Goal: Task Accomplishment & Management: Complete application form

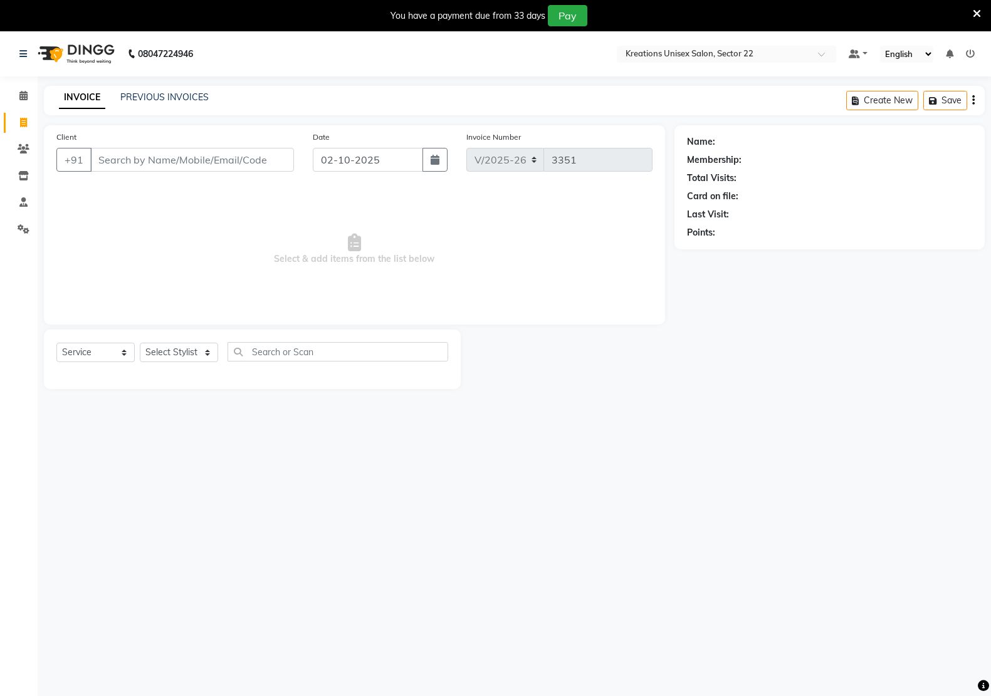
select select "6170"
select select "service"
click at [154, 157] on input "Client" at bounding box center [192, 160] width 204 height 24
type input "AAKANSHA"
click at [169, 167] on input "AAKANSHA" at bounding box center [160, 160] width 140 height 24
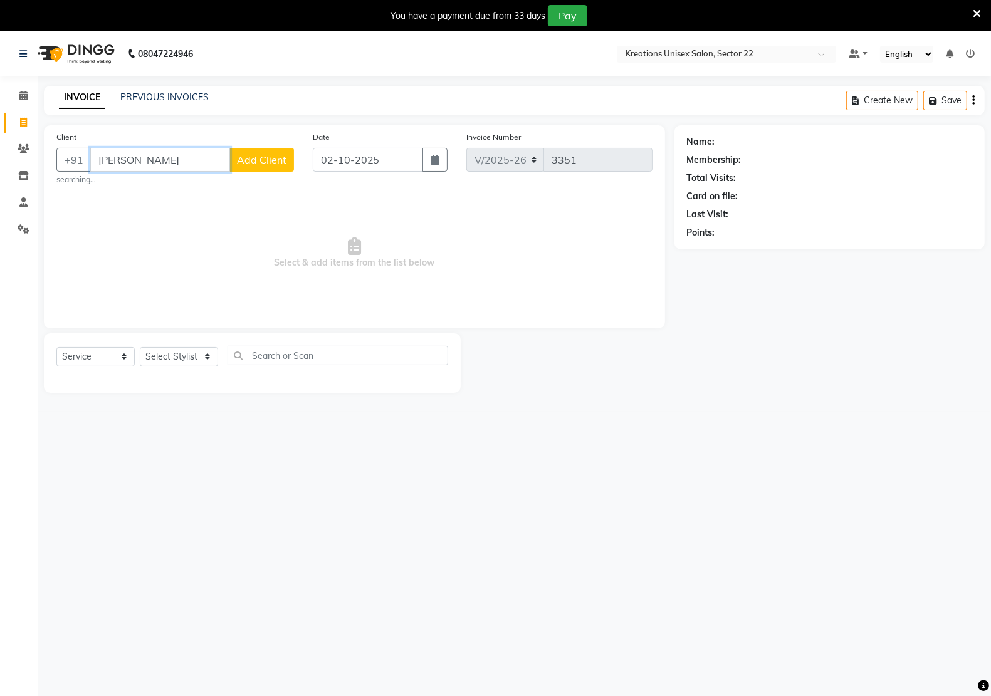
click at [169, 167] on input "AAKANSHA" at bounding box center [160, 160] width 140 height 24
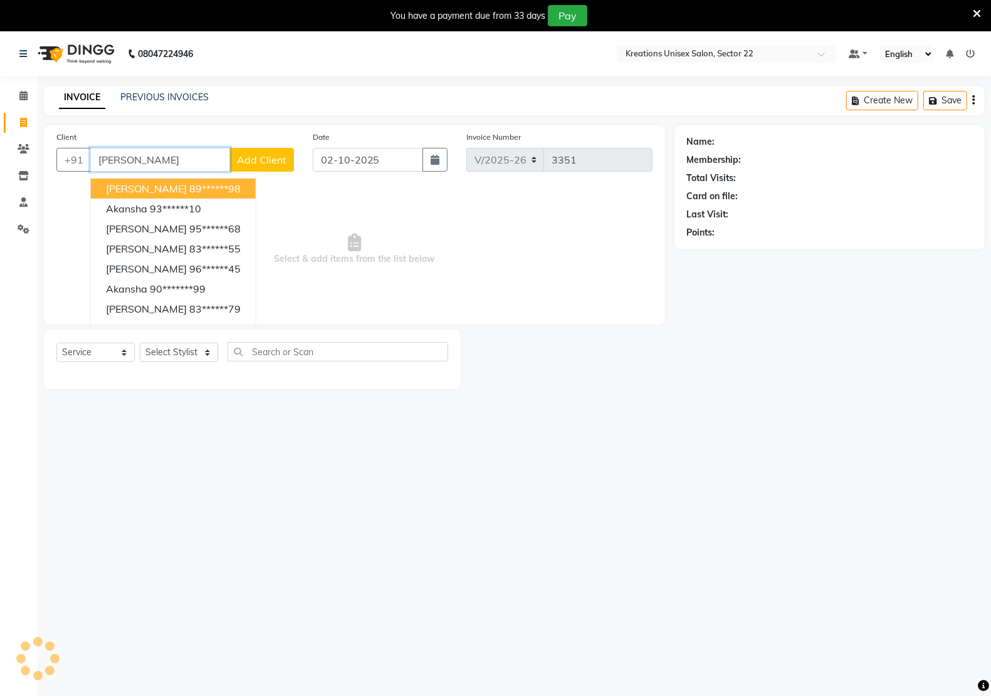
drag, startPoint x: 169, startPoint y: 165, endPoint x: 48, endPoint y: 163, distance: 121.6
click at [48, 163] on div "Client +91 AKANSH Akansha 89******98 akansha 93******10 Ms akansha 95******68 A…" at bounding box center [175, 155] width 256 height 51
click at [189, 191] on ngb-highlight "89******98" at bounding box center [214, 188] width 51 height 13
type input "89******98"
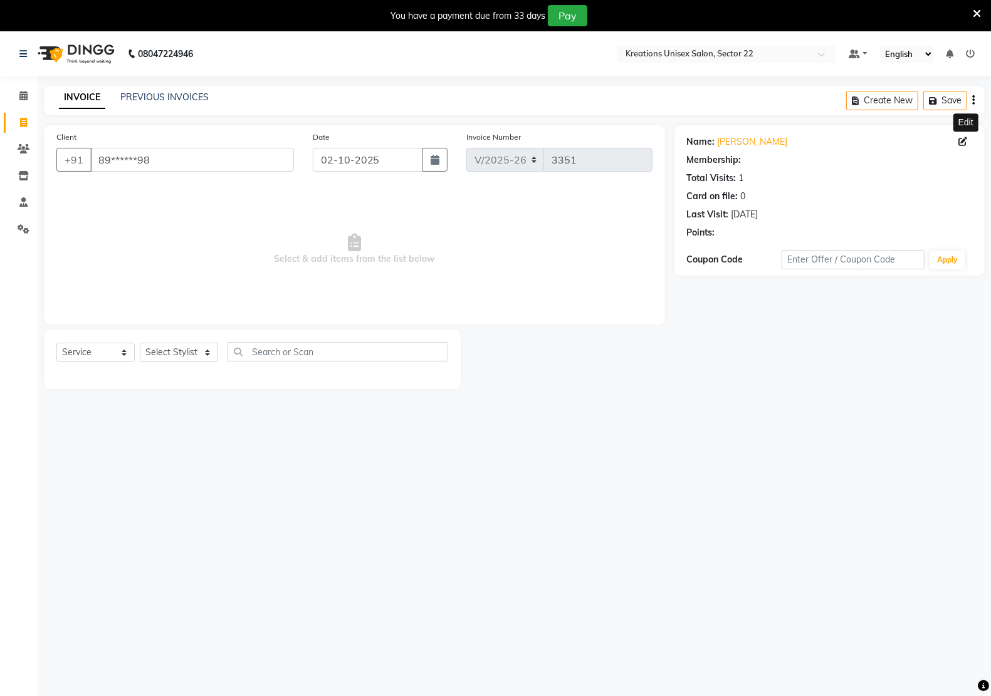
click at [966, 138] on icon at bounding box center [962, 141] width 9 height 9
select select "female"
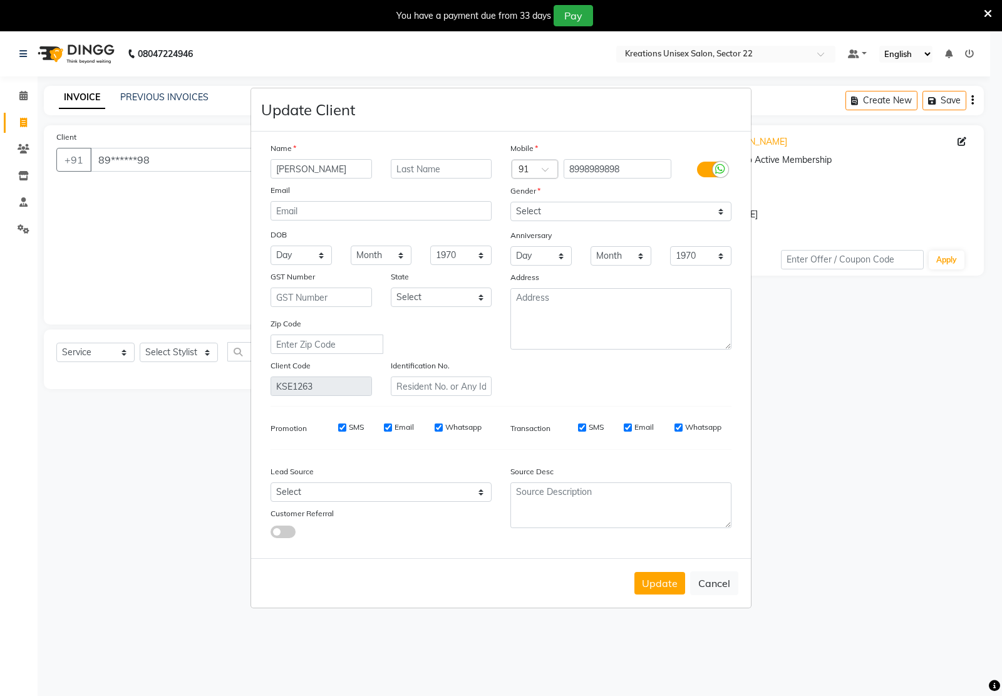
drag, startPoint x: 345, startPoint y: 172, endPoint x: 33, endPoint y: 170, distance: 312.0
click at [33, 170] on ngb-modal-window "Update Client Name Akansha Email DOB Day 01 02 03 04 05 06 07 08 09 10 11 12 13…" at bounding box center [501, 348] width 1002 height 696
click at [29, 223] on ngb-modal-window "Update Client Name Akansha Email DOB Day 01 02 03 04 05 06 07 08 09 10 11 12 13…" at bounding box center [501, 348] width 1002 height 696
click at [26, 120] on ngb-modal-window "Update Client Name Akansha Email DOB Day 01 02 03 04 05 06 07 08 09 10 11 12 13…" at bounding box center [501, 348] width 1002 height 696
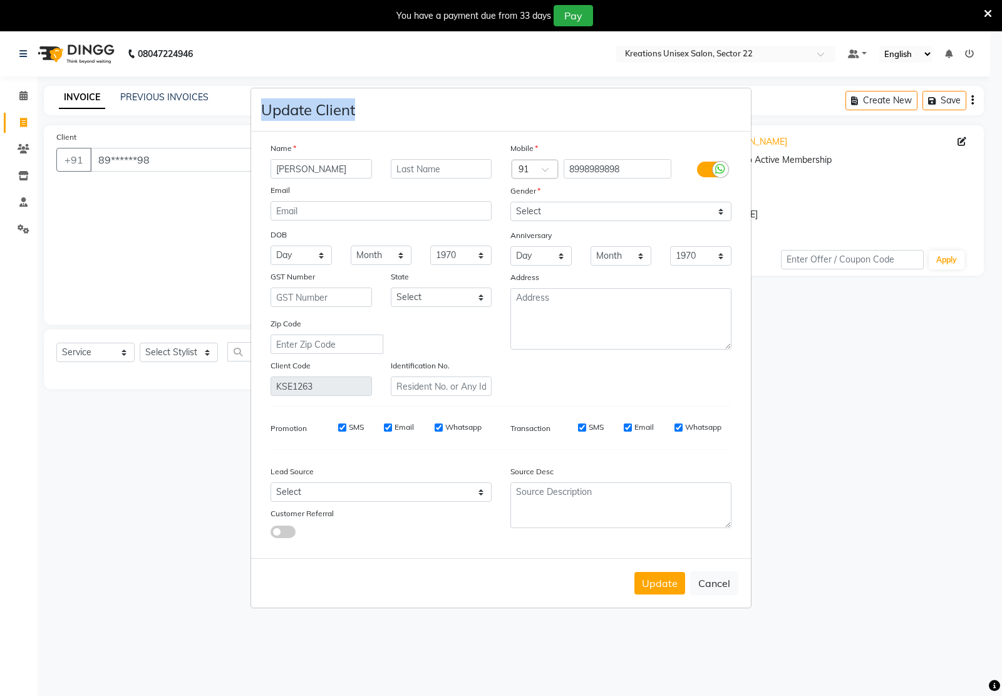
click at [26, 120] on ngb-modal-window "Update Client Name Akansha Email DOB Day 01 02 03 04 05 06 07 08 09 10 11 12 13…" at bounding box center [501, 348] width 1002 height 696
click at [88, 207] on ngb-modal-window "Update Client Name Akansha Email DOB Day 01 02 03 04 05 06 07 08 09 10 11 12 13…" at bounding box center [501, 348] width 1002 height 696
click at [95, 207] on ngb-modal-window "Update Client Name Akansha Email DOB Day 01 02 03 04 05 06 07 08 09 10 11 12 13…" at bounding box center [501, 348] width 1002 height 696
click at [672, 581] on button "Update" at bounding box center [660, 583] width 51 height 23
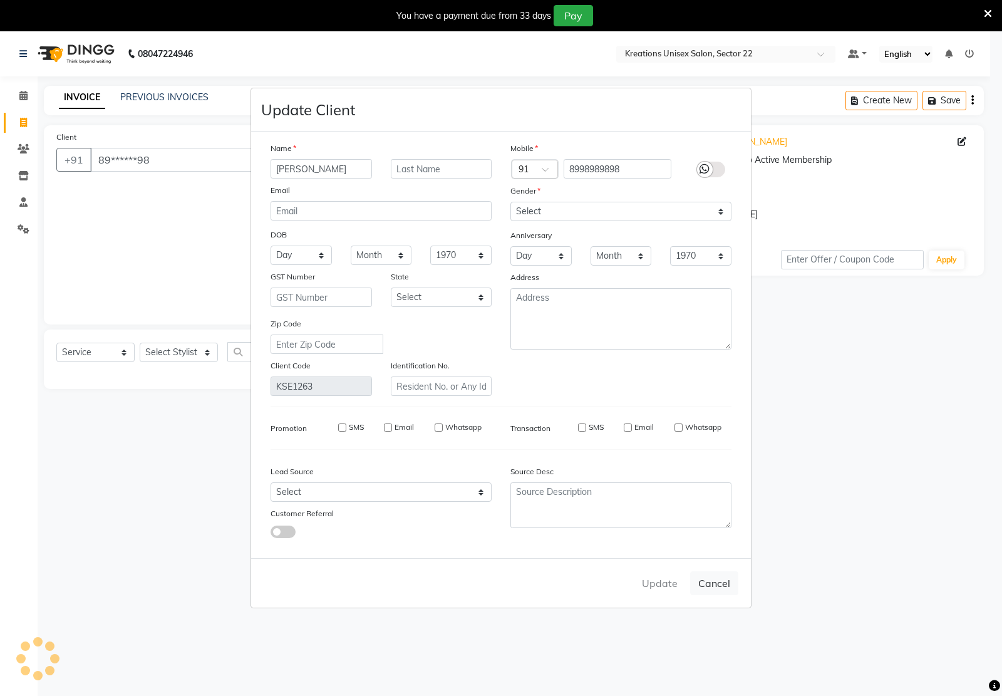
select select
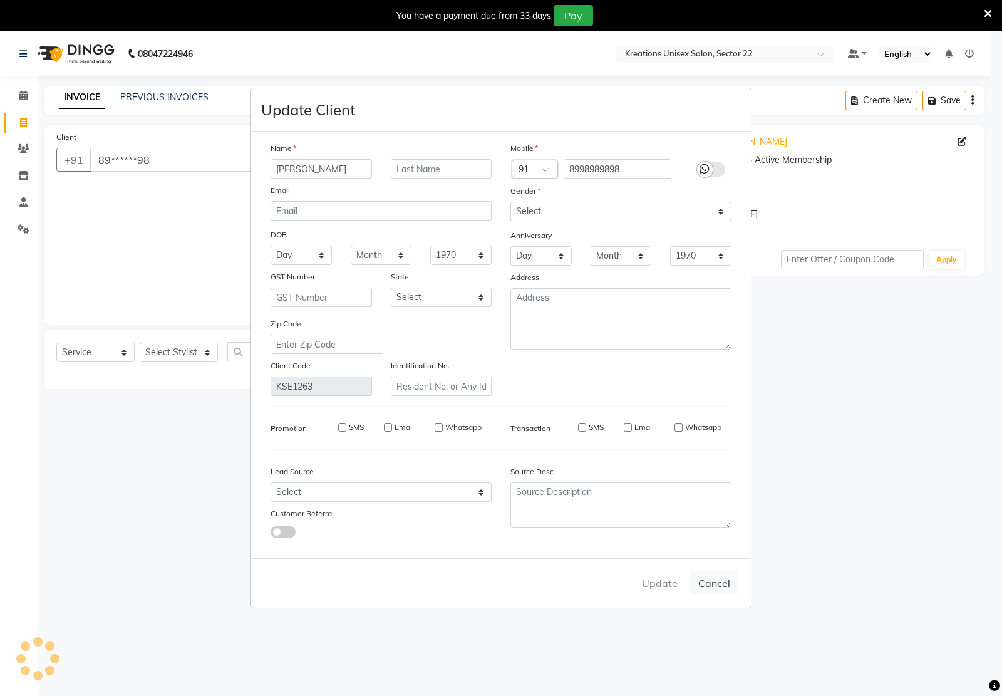
select select
checkbox input "false"
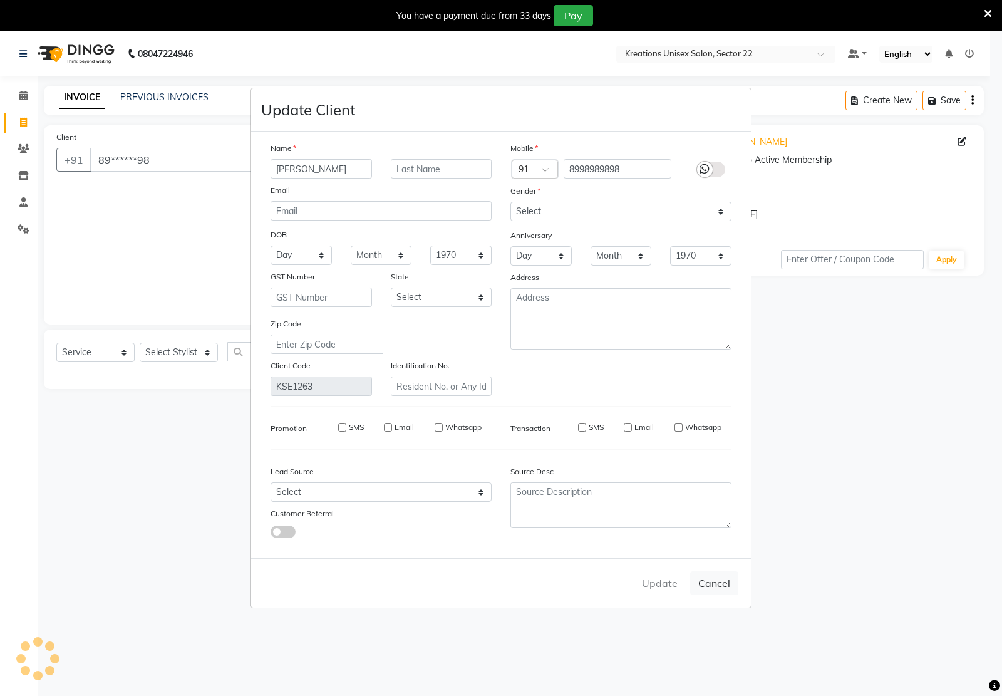
checkbox input "false"
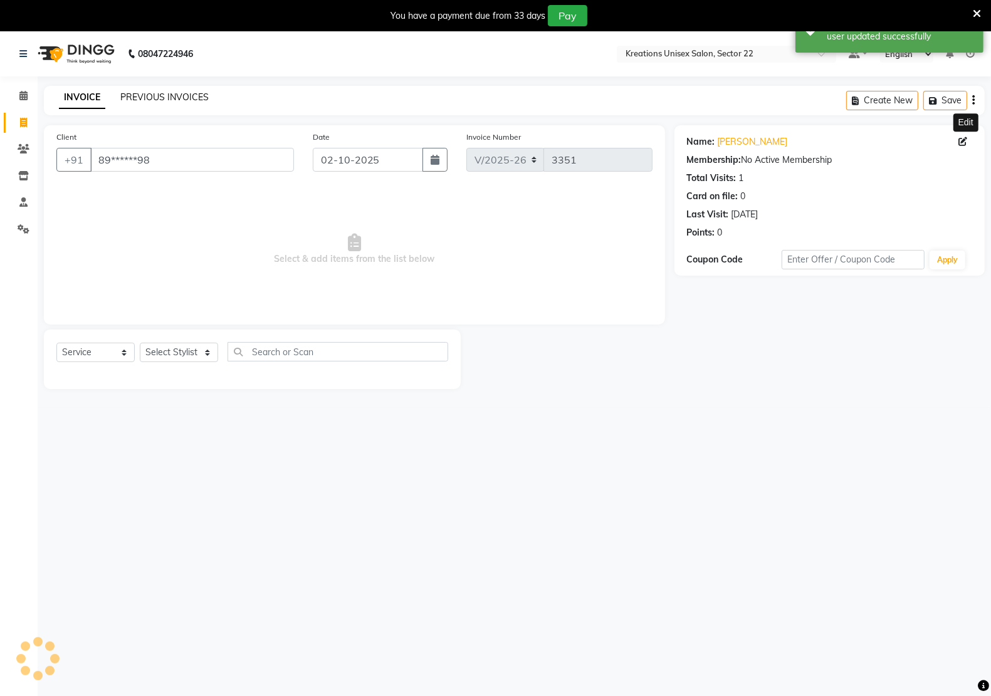
click at [179, 95] on link "PREVIOUS INVOICES" at bounding box center [164, 96] width 88 height 11
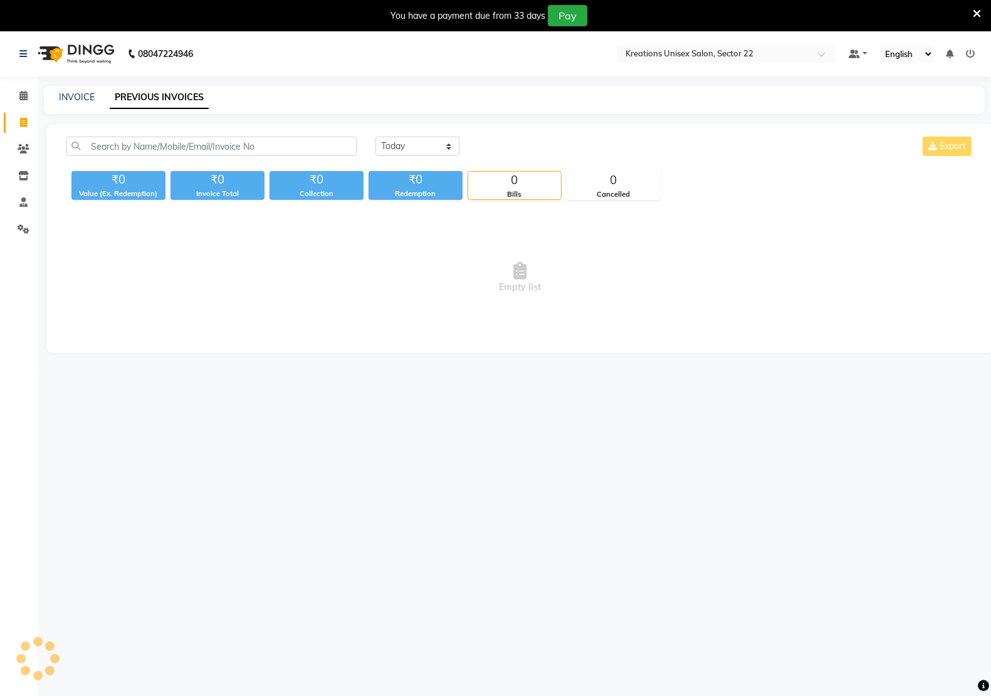
click at [154, 97] on link "PREVIOUS INVOICES" at bounding box center [159, 97] width 99 height 23
click at [83, 95] on link "INVOICE" at bounding box center [77, 96] width 36 height 11
select select "service"
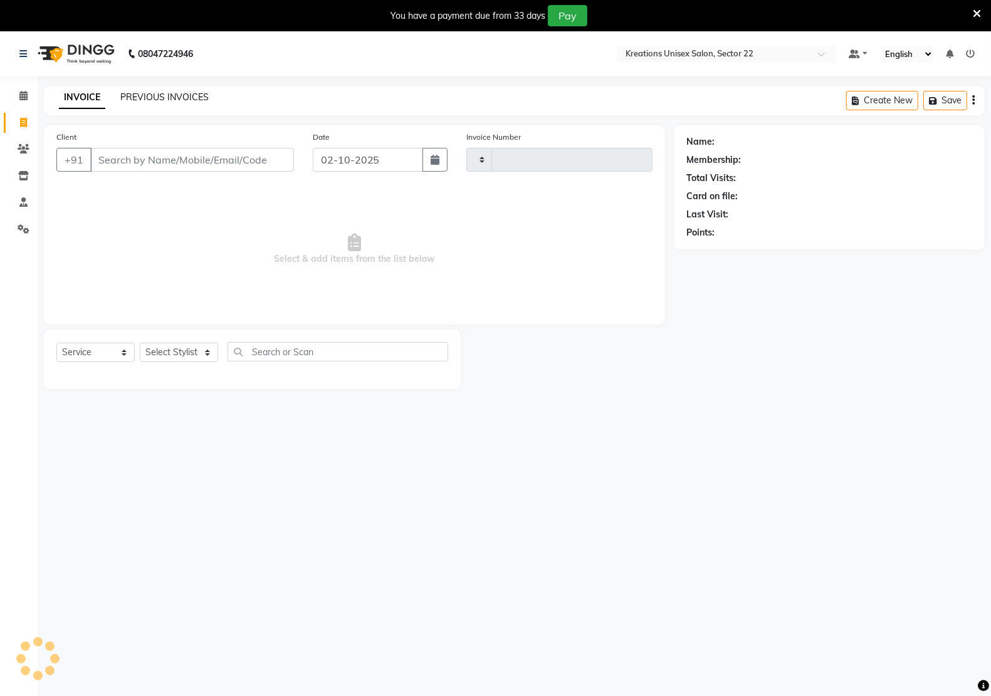
click at [123, 95] on link "PREVIOUS INVOICES" at bounding box center [164, 96] width 88 height 11
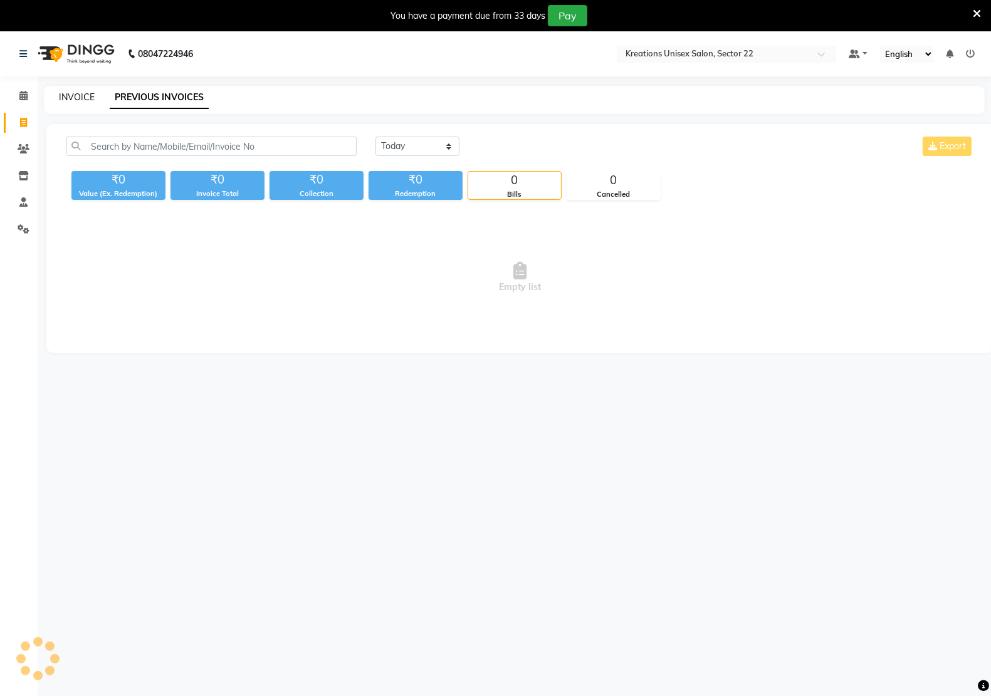
click at [86, 101] on link "INVOICE" at bounding box center [77, 96] width 36 height 11
select select "service"
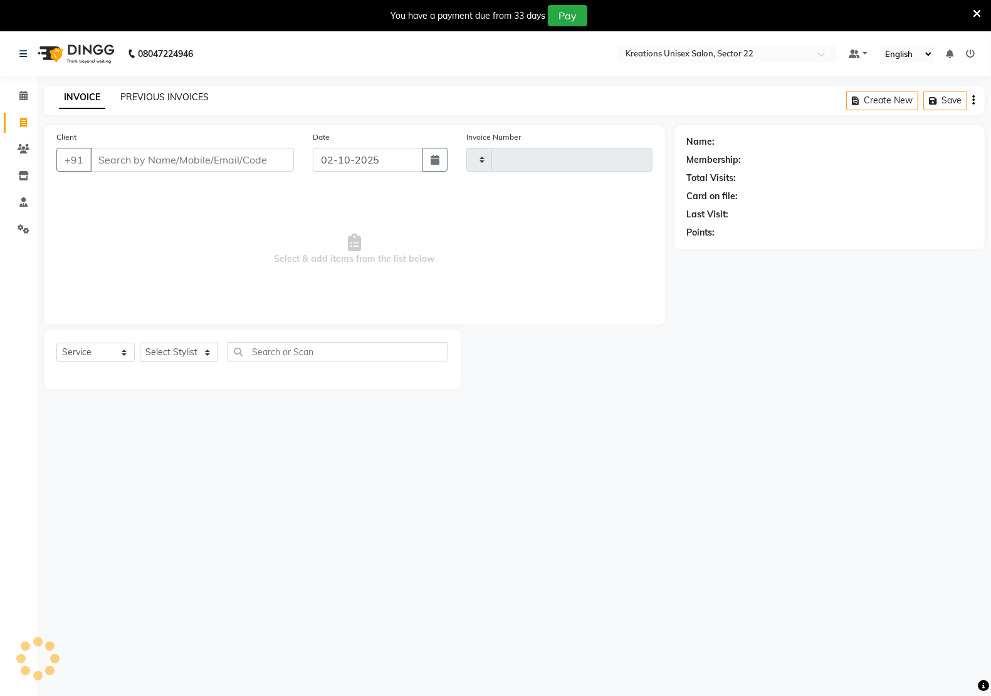
click at [127, 101] on link "PREVIOUS INVOICES" at bounding box center [164, 96] width 88 height 11
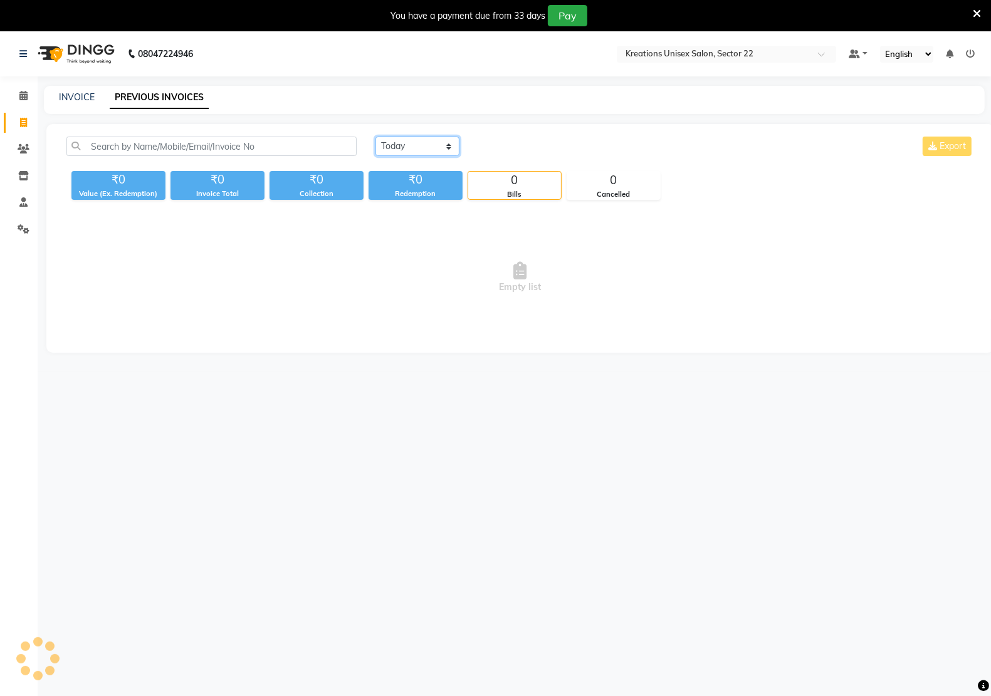
click at [384, 145] on select "Today Yesterday Custom Range" at bounding box center [417, 146] width 84 height 19
click at [375, 137] on select "Today Yesterday Custom Range" at bounding box center [417, 146] width 84 height 19
click at [382, 138] on select "Today Yesterday Custom Range" at bounding box center [417, 146] width 84 height 19
select select "today"
click at [375, 137] on select "Today Yesterday Custom Range" at bounding box center [417, 146] width 84 height 19
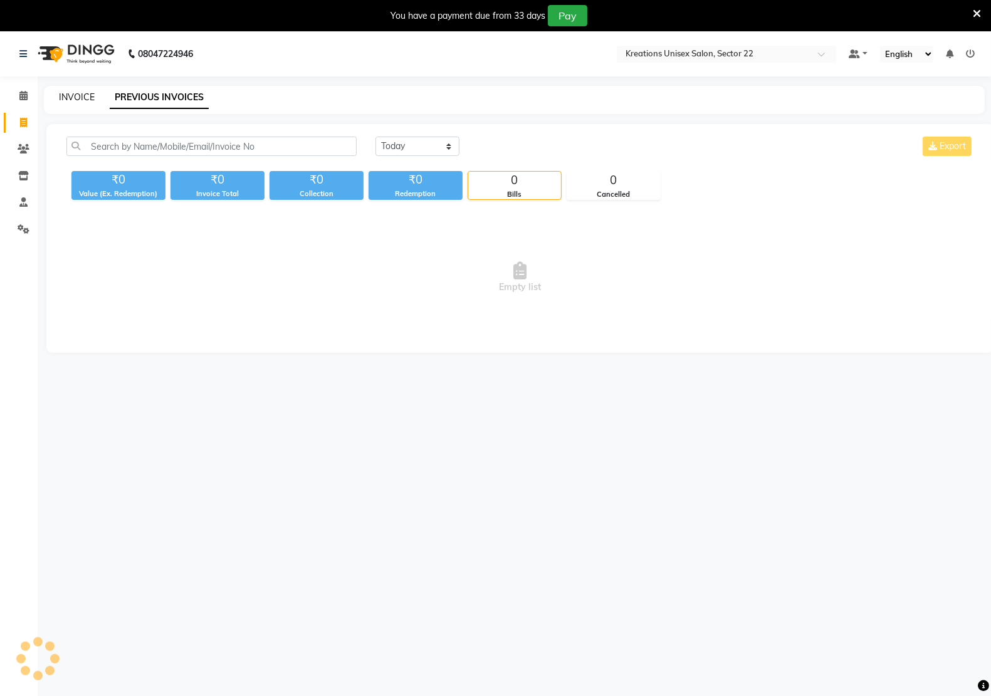
click at [83, 95] on link "INVOICE" at bounding box center [77, 96] width 36 height 11
select select "service"
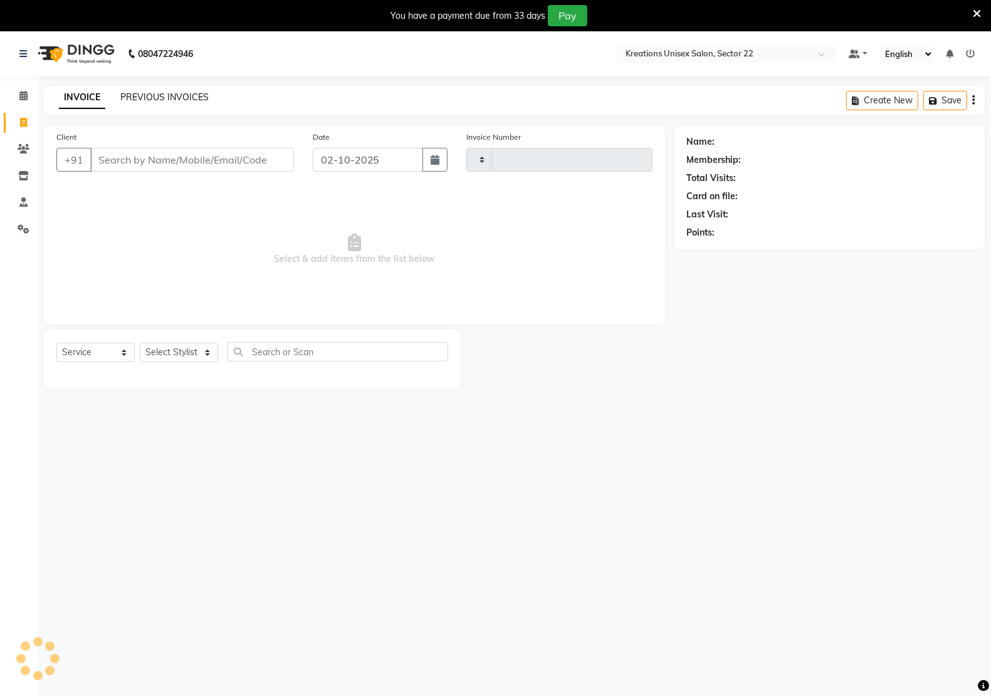
click at [136, 97] on link "PREVIOUS INVOICES" at bounding box center [164, 96] width 88 height 11
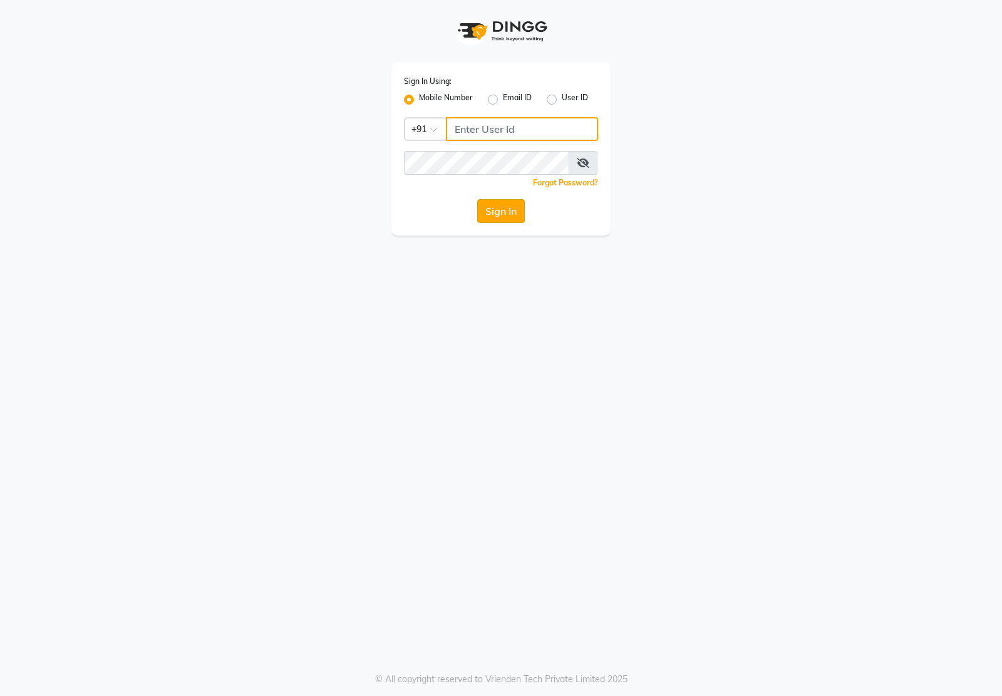
type input "7011915920"
click at [509, 217] on button "Sign In" at bounding box center [501, 211] width 48 height 24
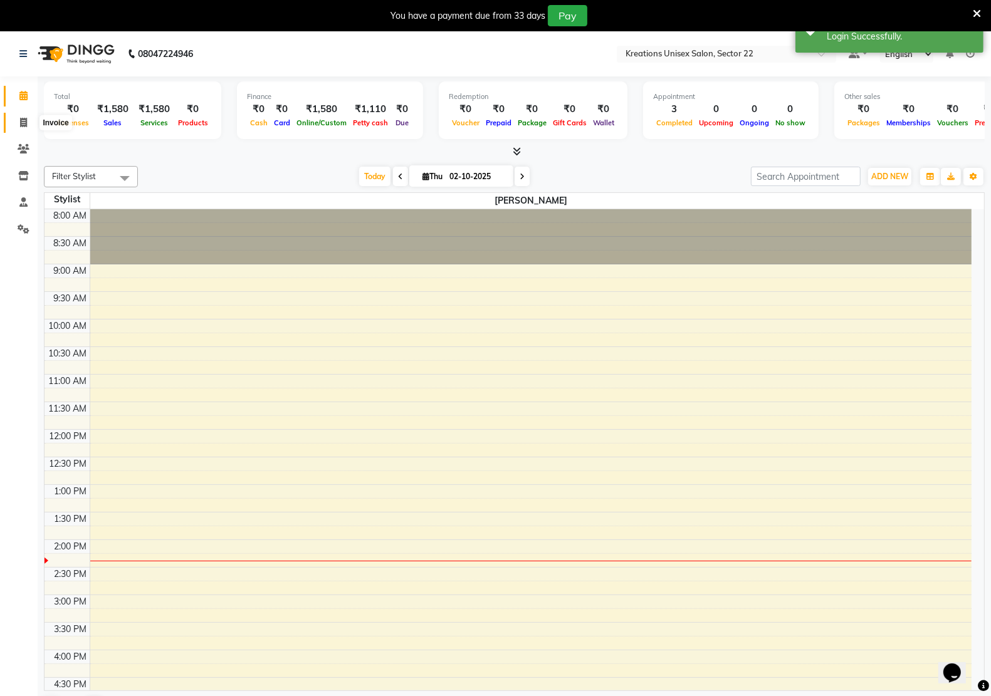
click at [31, 122] on span at bounding box center [24, 123] width 22 height 14
select select "6170"
select select "service"
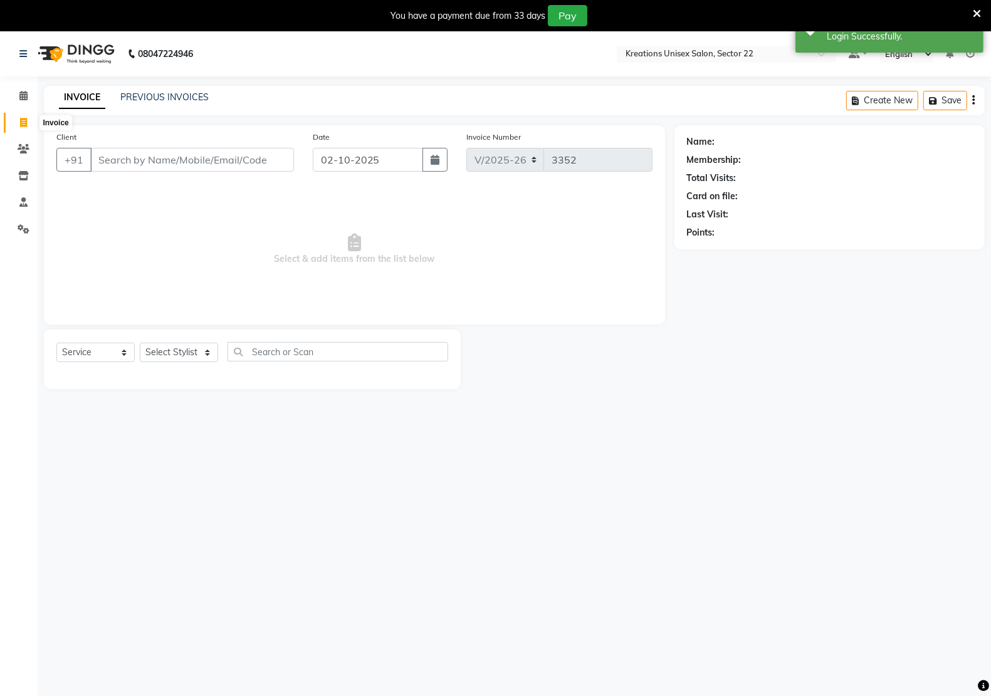
click at [30, 123] on span at bounding box center [24, 123] width 22 height 14
select select "service"
click at [30, 123] on span at bounding box center [24, 123] width 22 height 14
select select "service"
type input "3352"
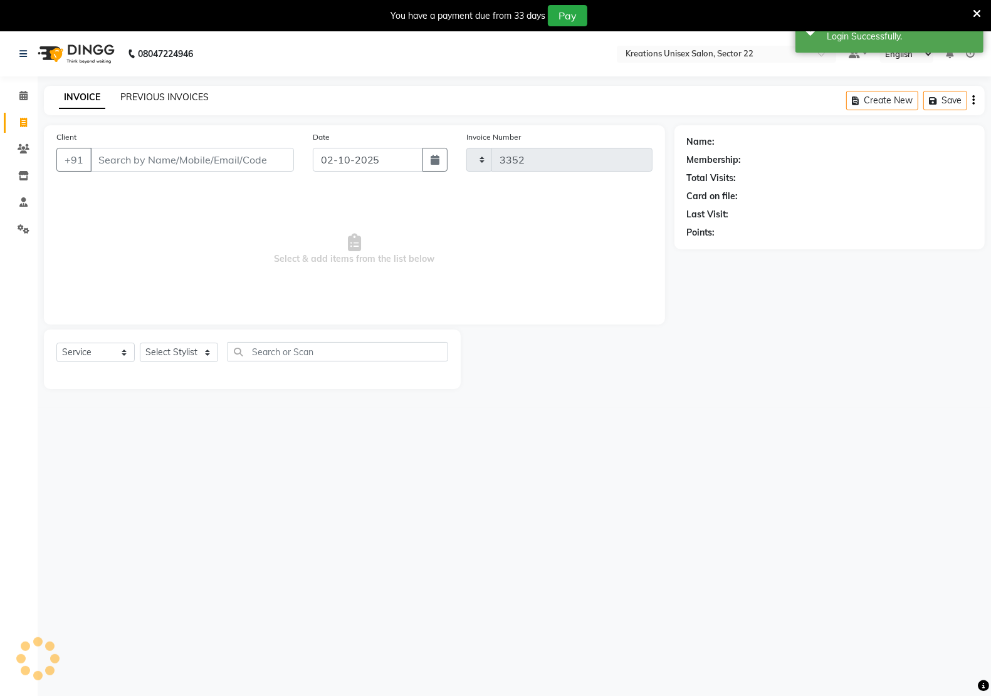
select select "6170"
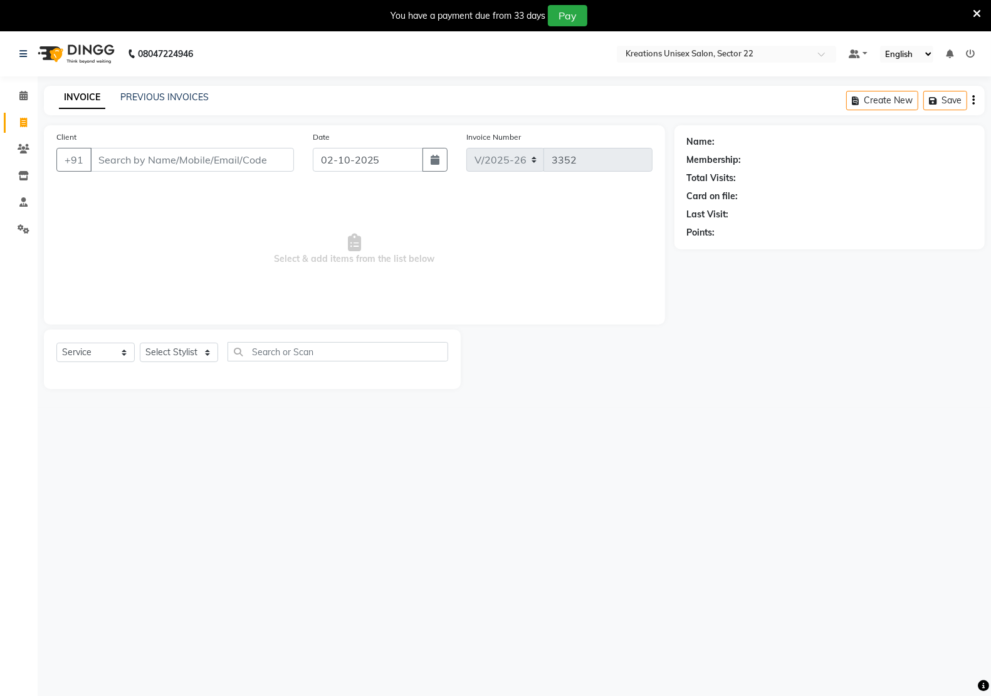
click at [192, 105] on div "INVOICE PREVIOUS INVOICES Create New Save" at bounding box center [514, 100] width 940 height 29
click at [185, 86] on div "INVOICE PREVIOUS INVOICES Create New Save" at bounding box center [514, 100] width 940 height 29
click at [185, 95] on link "PREVIOUS INVOICES" at bounding box center [164, 96] width 88 height 11
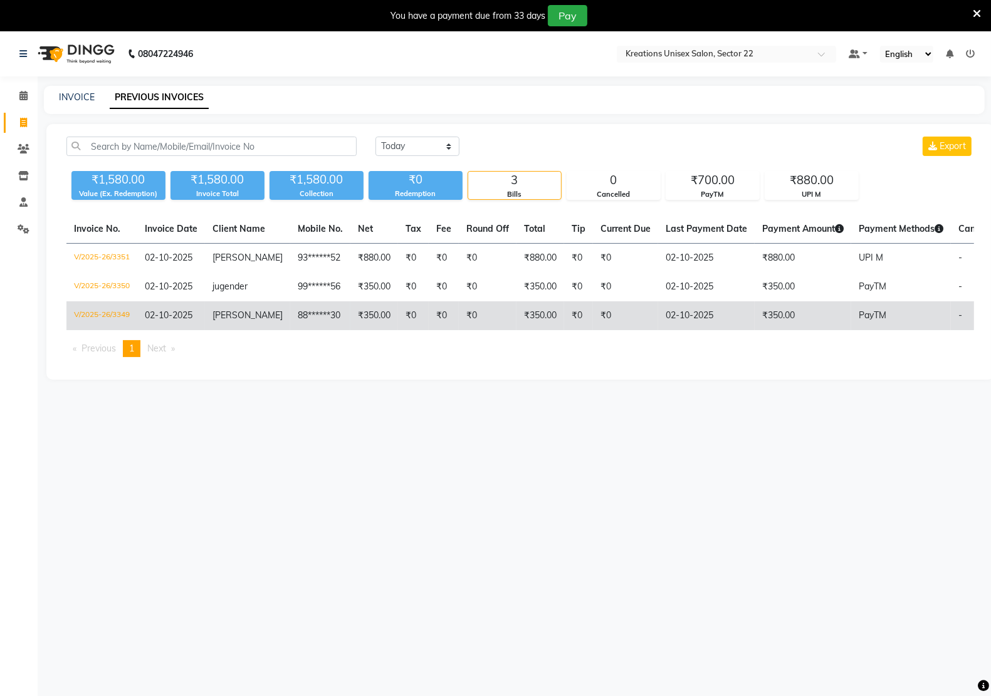
click at [226, 318] on span "AAKANSHA" at bounding box center [247, 315] width 70 height 11
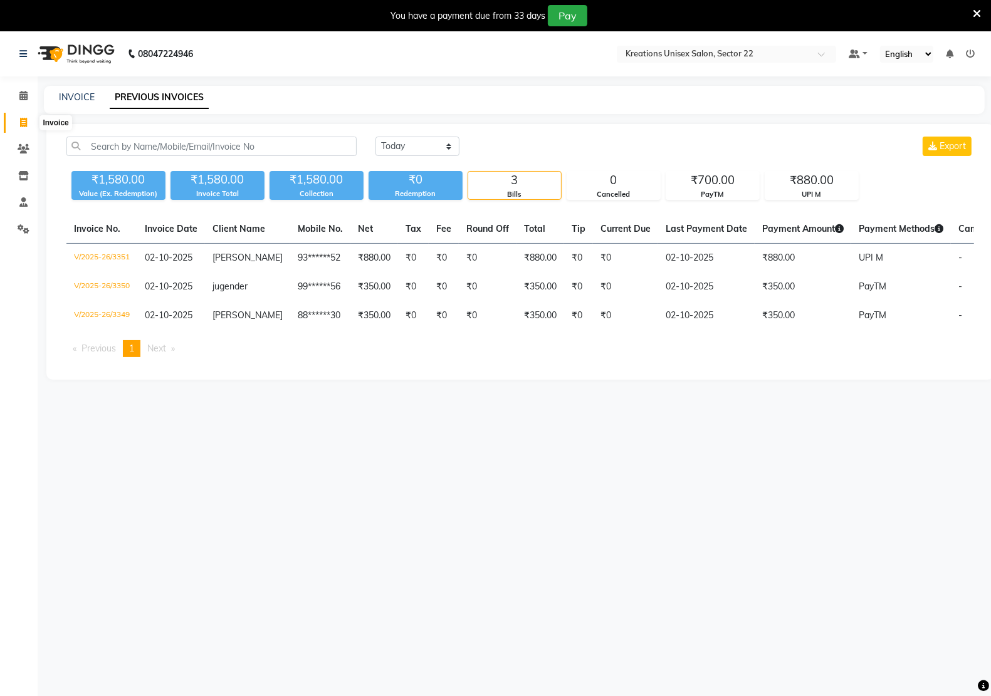
click at [13, 125] on span at bounding box center [24, 123] width 22 height 14
select select "service"
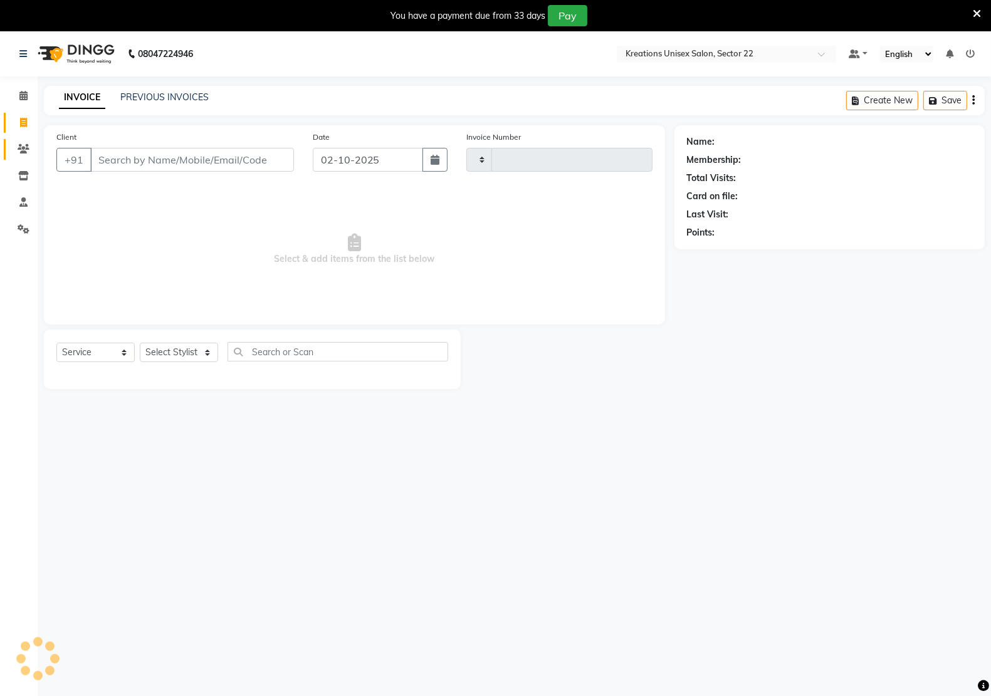
type input "3352"
select select "6170"
click at [127, 162] on input "Client" at bounding box center [192, 160] width 204 height 24
click at [120, 101] on link "PREVIOUS INVOICES" at bounding box center [164, 96] width 88 height 11
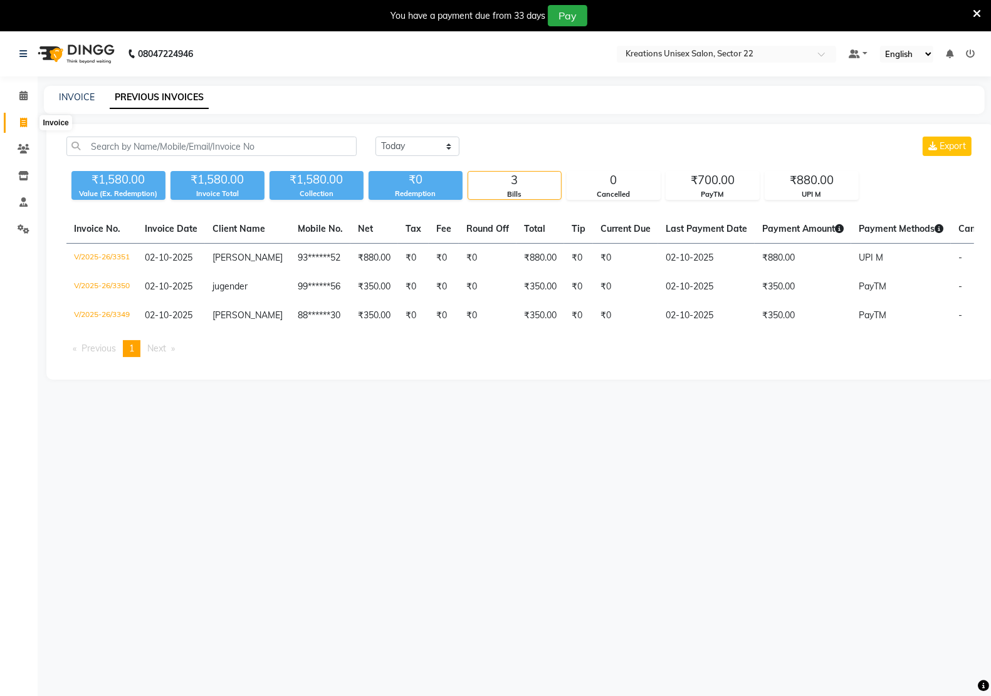
click at [20, 119] on icon at bounding box center [23, 122] width 7 height 9
select select "service"
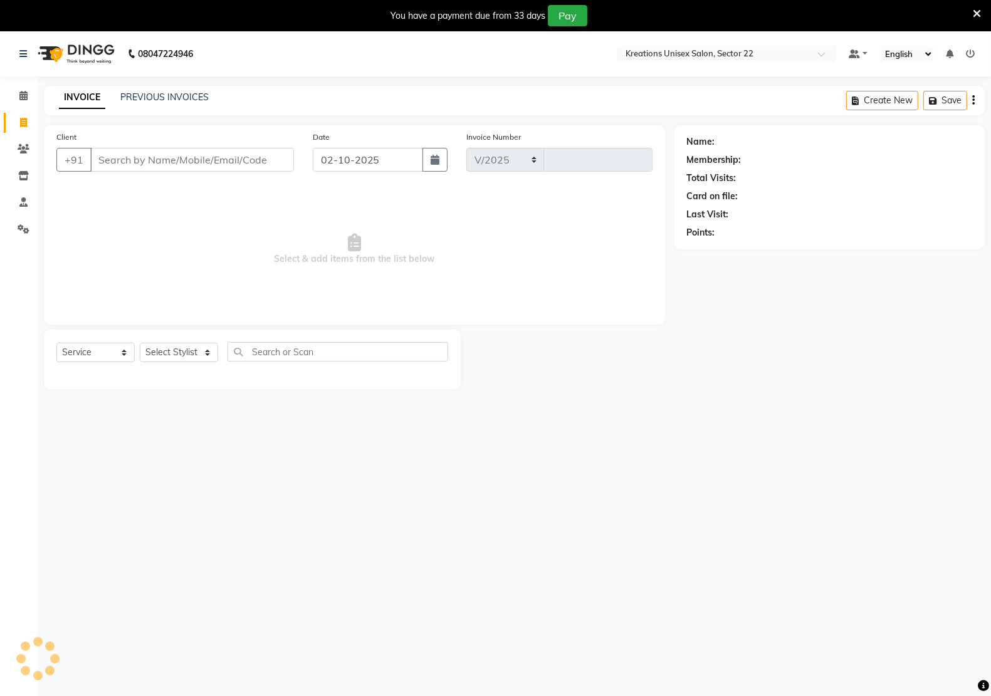
select select "6170"
type input "3352"
click at [133, 167] on input "Client" at bounding box center [192, 160] width 204 height 24
click at [133, 165] on input "Client" at bounding box center [192, 160] width 204 height 24
type input "8436948909"
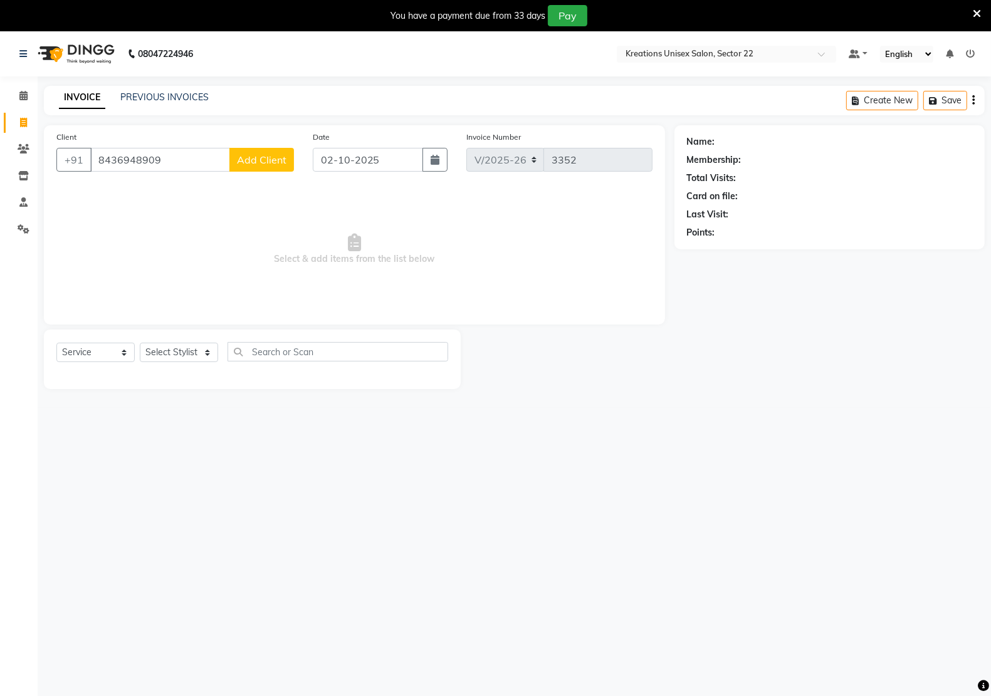
click at [254, 174] on div "Client +91 8436948909 Add Client" at bounding box center [175, 155] width 256 height 51
click at [258, 164] on span "Add Client" at bounding box center [261, 160] width 49 height 13
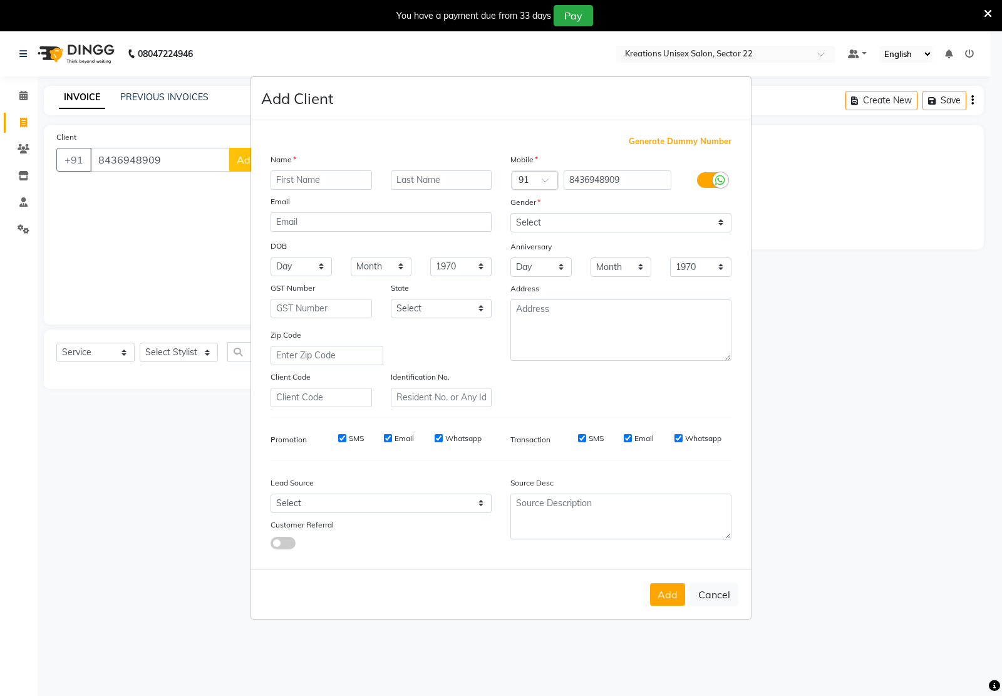
click at [298, 196] on div "Email" at bounding box center [281, 204] width 40 height 18
click at [298, 193] on div "Name Email DOB Day 01 02 03 04 05 06 07 08 09 10 11 12 13 14 15 16 17 18 19 20 …" at bounding box center [381, 280] width 240 height 254
click at [298, 174] on input "text" at bounding box center [322, 179] width 102 height 19
type input "aatit"
click at [627, 230] on select "Select Male Female Other Prefer Not To Say" at bounding box center [621, 222] width 221 height 19
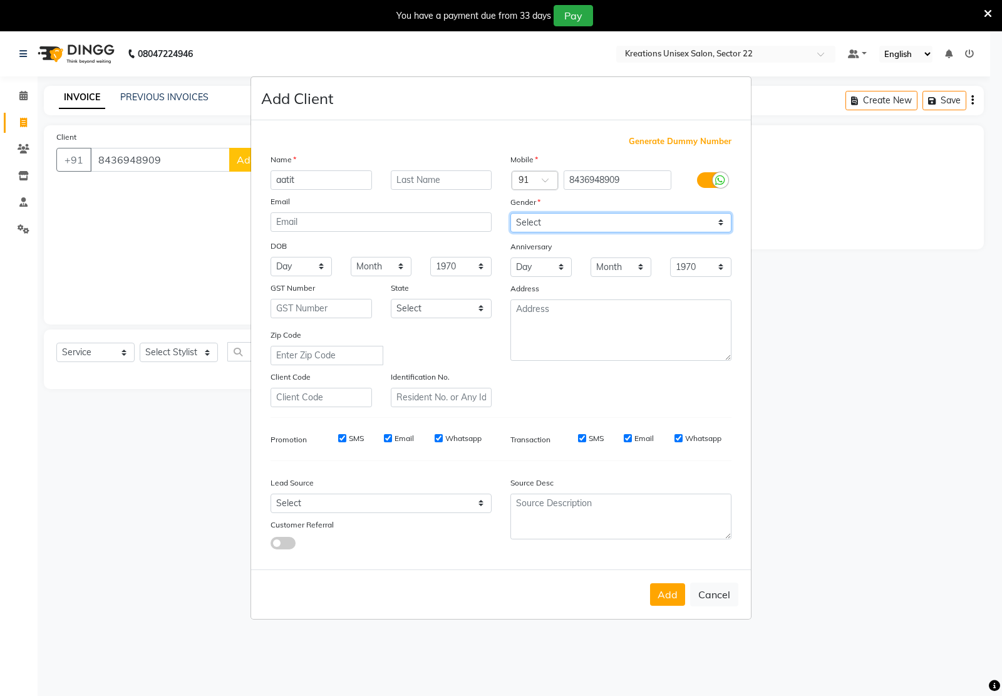
click at [511, 214] on select "Select Male Female Other Prefer Not To Say" at bounding box center [621, 222] width 221 height 19
drag, startPoint x: 603, startPoint y: 223, endPoint x: 603, endPoint y: 232, distance: 8.8
click at [603, 223] on select "Select Male Female Other Prefer Not To Say" at bounding box center [621, 222] width 221 height 19
select select "male"
click at [511, 214] on select "Select Male Female Other Prefer Not To Say" at bounding box center [621, 222] width 221 height 19
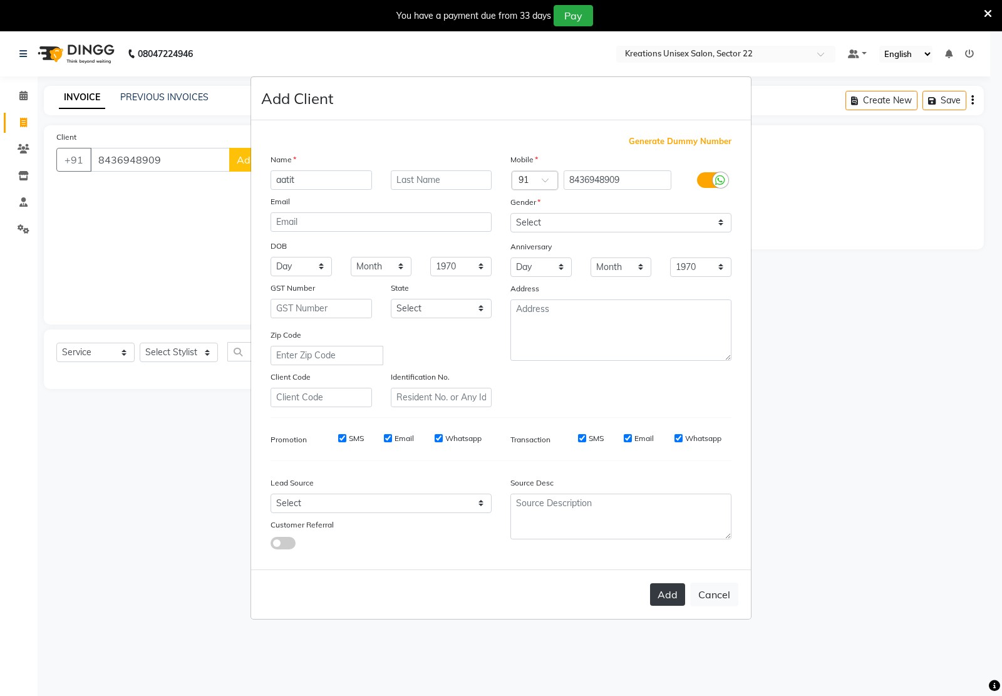
click at [665, 594] on button "Add" at bounding box center [667, 594] width 35 height 23
type input "84******09"
select select
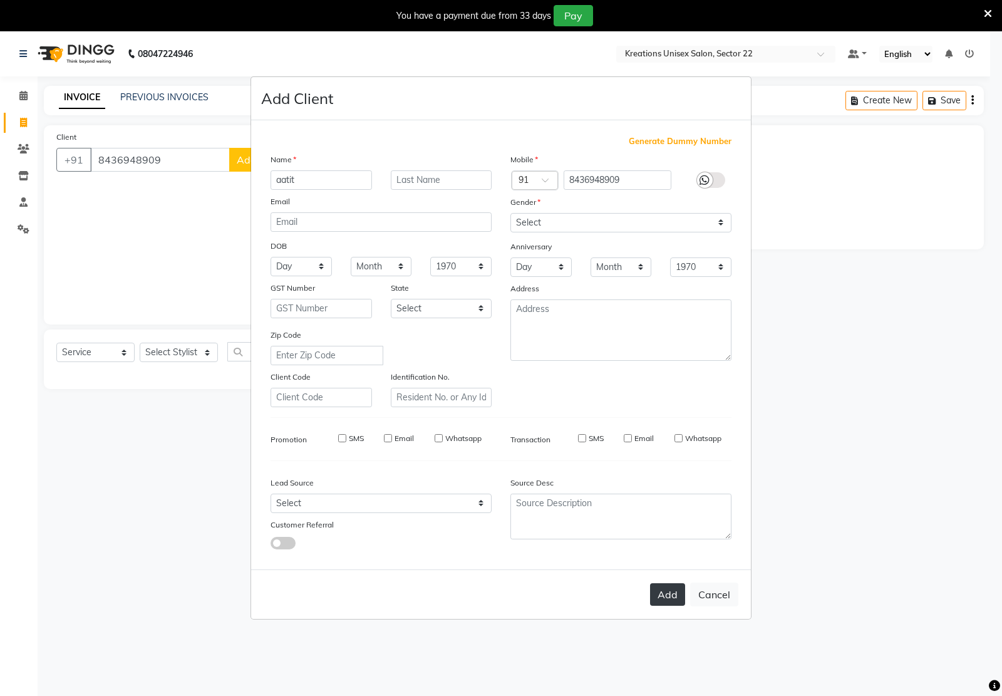
select select
checkbox input "false"
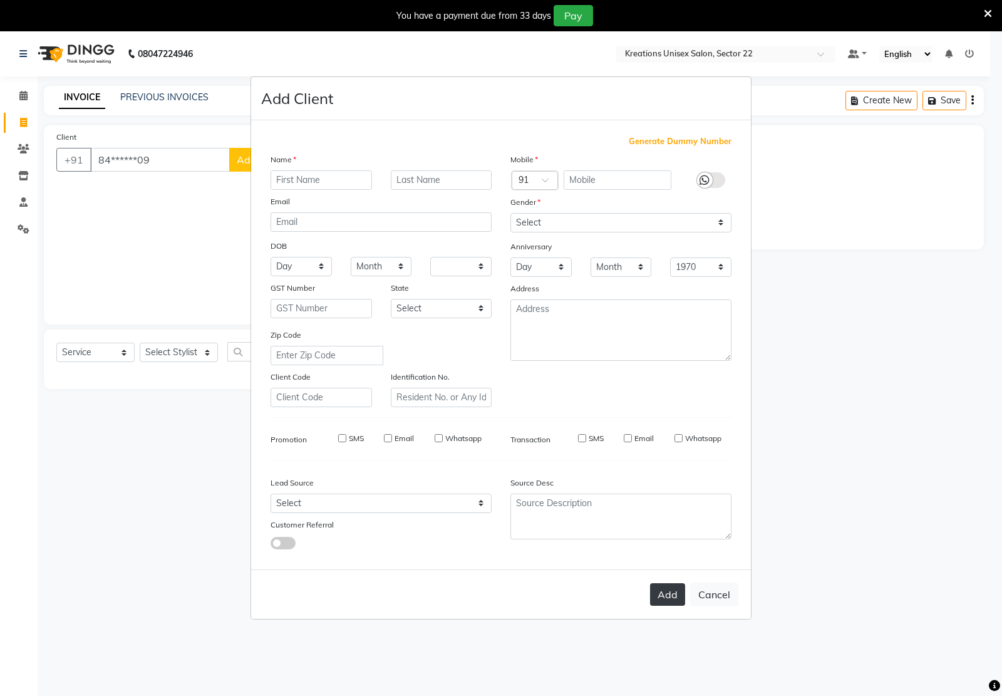
checkbox input "false"
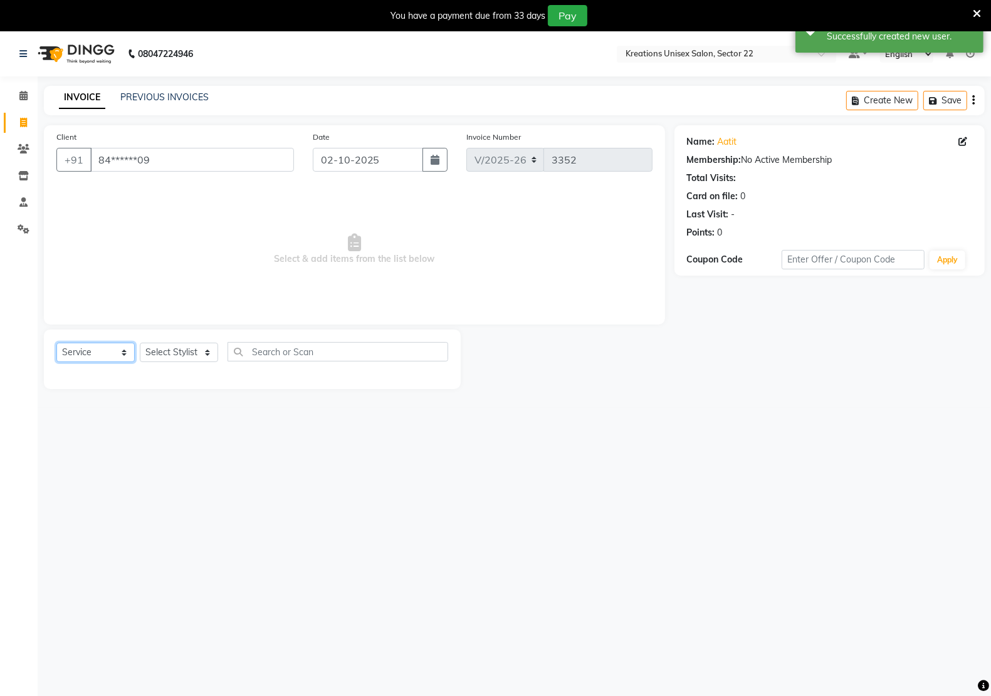
click at [105, 345] on select "Select Service Product Membership Package Voucher Prepaid Gift Card" at bounding box center [95, 352] width 78 height 19
select select "select"
click at [56, 343] on select "Select Service Product Membership Package Voucher Prepaid Gift Card" at bounding box center [95, 352] width 78 height 19
click at [154, 346] on select "Select Stylist Amit RAJPUT Hidayat jitender Kapil Kavita Manager Malik Khan Man…" at bounding box center [179, 352] width 78 height 19
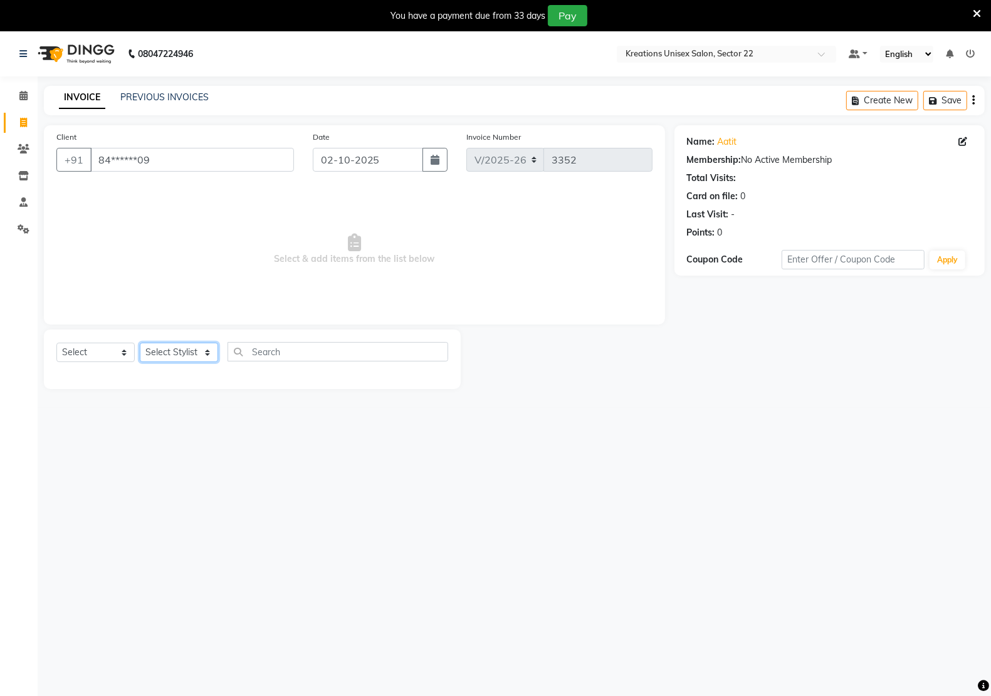
select select "88231"
click at [140, 343] on select "Select Stylist Amit RAJPUT Hidayat jitender Kapil Kavita Manager Malik Khan Man…" at bounding box center [179, 352] width 78 height 19
click at [253, 356] on input "text" at bounding box center [337, 351] width 221 height 19
click at [276, 349] on input "text" at bounding box center [337, 351] width 221 height 19
click at [279, 354] on input "text" at bounding box center [337, 351] width 221 height 19
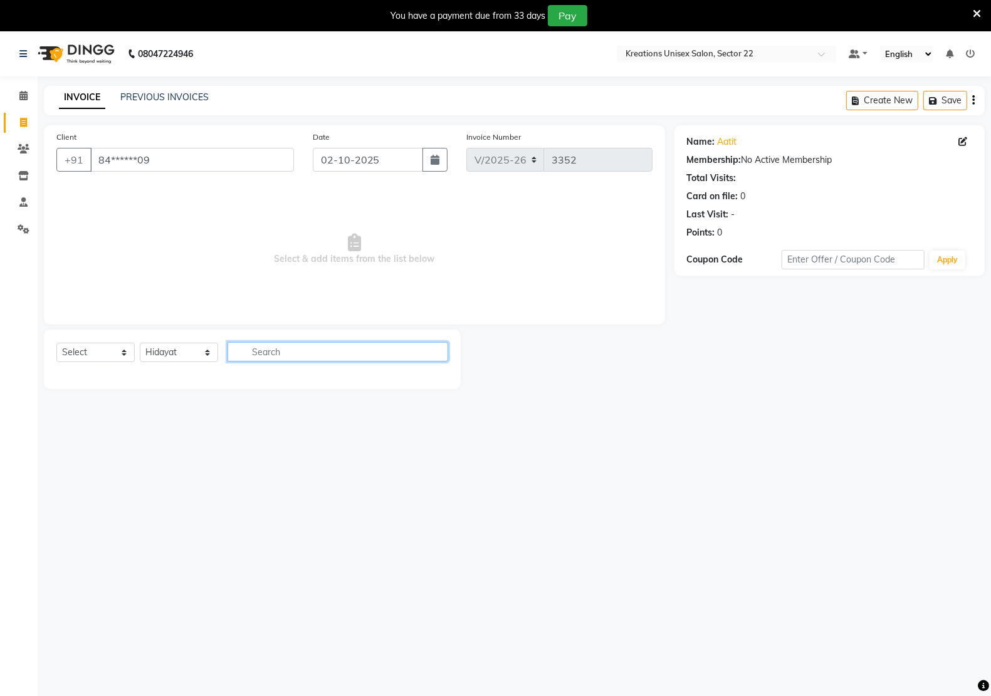
click at [279, 354] on input "text" at bounding box center [337, 351] width 221 height 19
click at [260, 361] on input "text" at bounding box center [337, 351] width 221 height 19
click at [260, 340] on div "Select Service Product Membership Package Voucher Prepaid Gift Card Select Styl…" at bounding box center [252, 360] width 417 height 60
click at [70, 339] on div "Select Service Product Membership Package Voucher Prepaid Gift Card Select Styl…" at bounding box center [252, 360] width 417 height 60
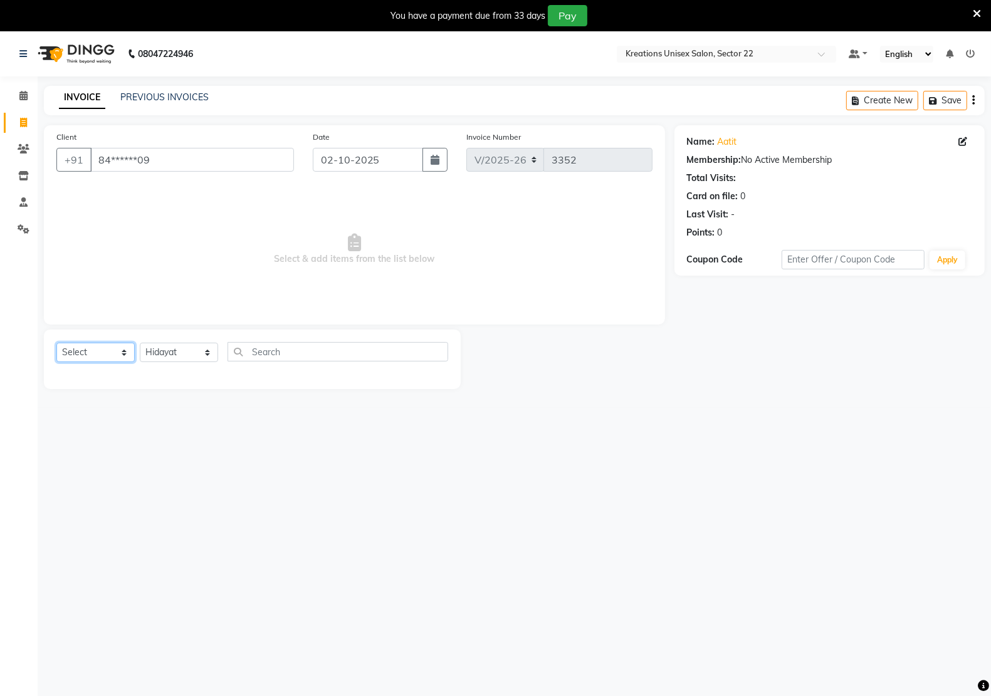
click at [72, 349] on select "Select Service Product Membership Package Voucher Prepaid Gift Card" at bounding box center [95, 352] width 78 height 19
select select "service"
click at [56, 343] on select "Select Service Product Membership Package Voucher Prepaid Gift Card" at bounding box center [95, 352] width 78 height 19
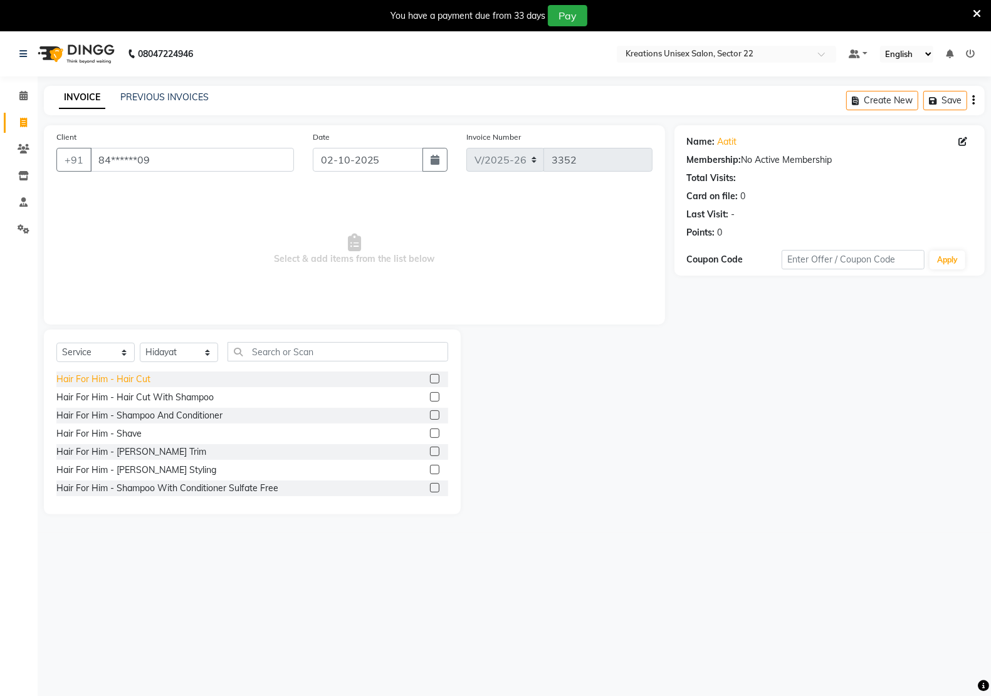
click at [135, 373] on div "Hair For Him - Hair Cut" at bounding box center [103, 379] width 94 height 13
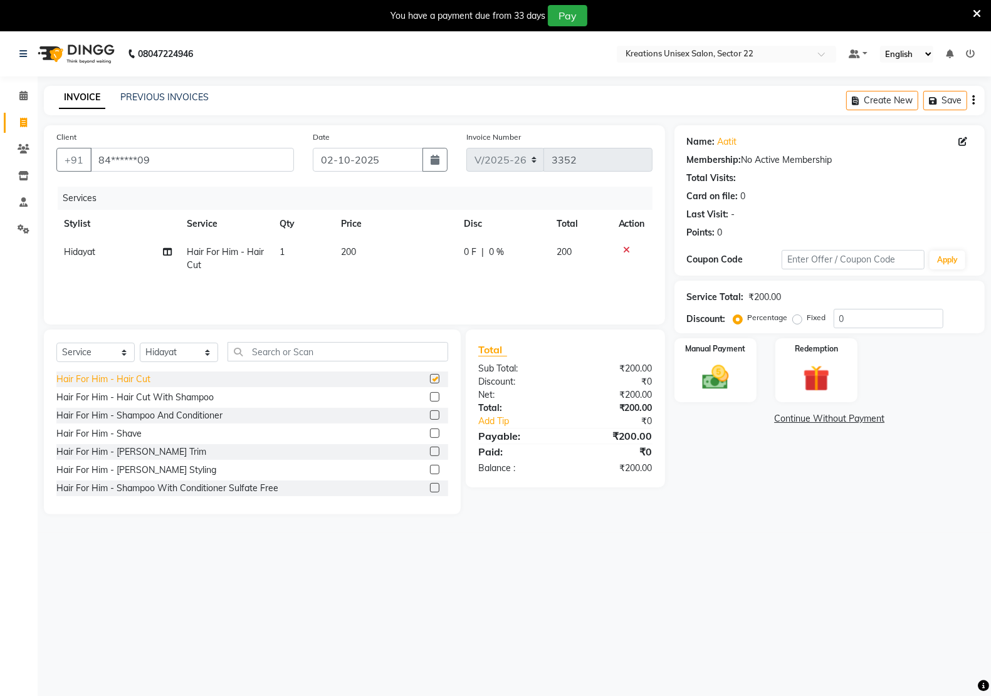
checkbox input "false"
click at [145, 471] on div "Hair For Him - Beard Styling" at bounding box center [136, 470] width 160 height 13
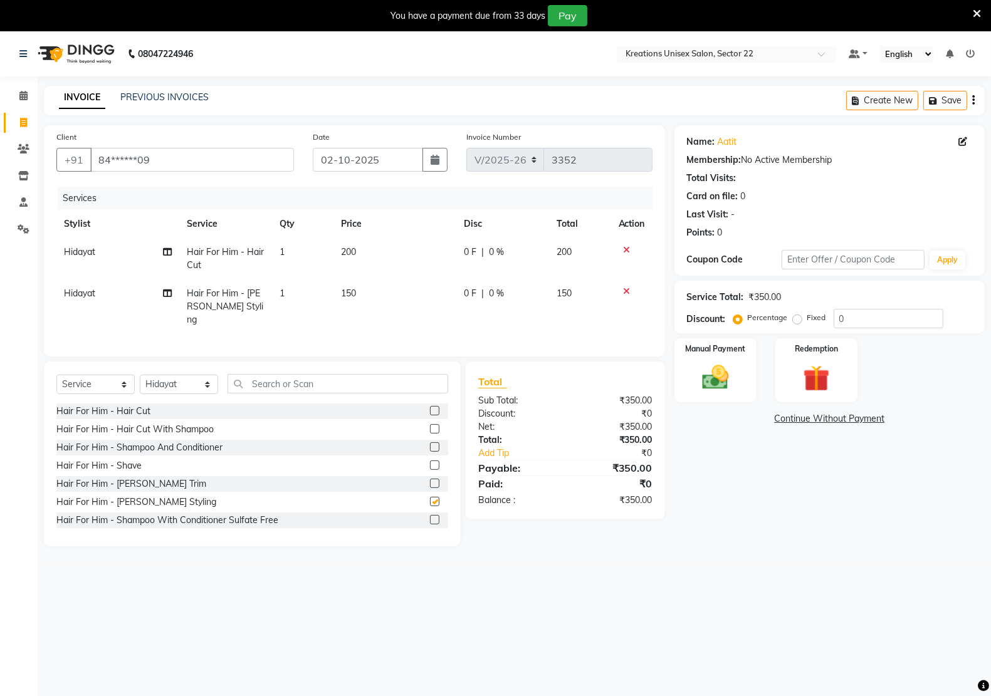
checkbox input "false"
click at [623, 249] on icon at bounding box center [626, 250] width 7 height 9
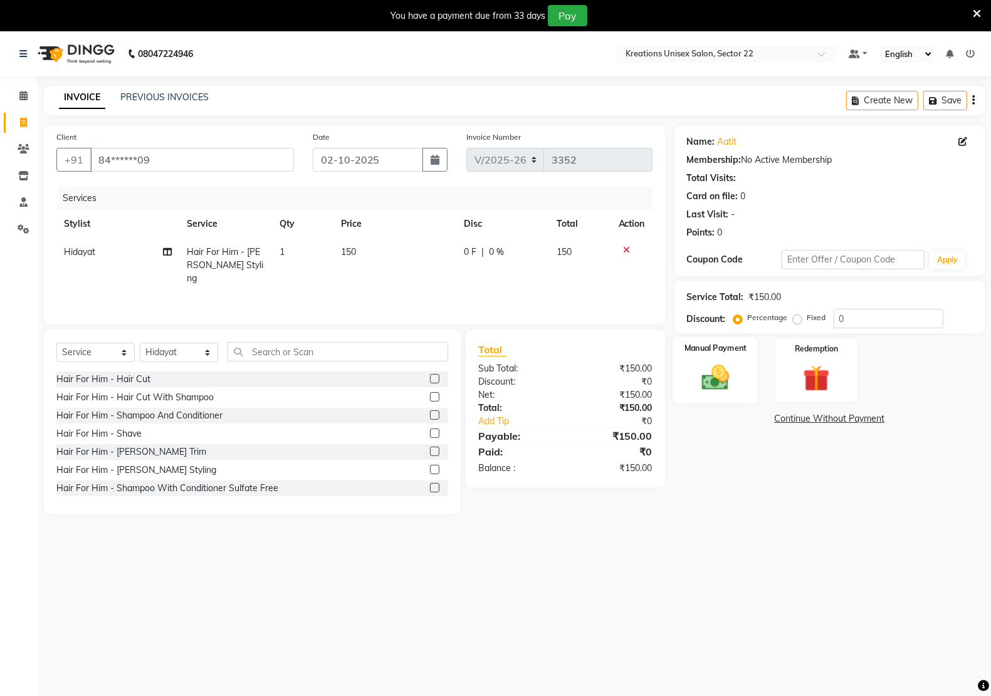
click at [729, 381] on img at bounding box center [715, 377] width 44 height 31
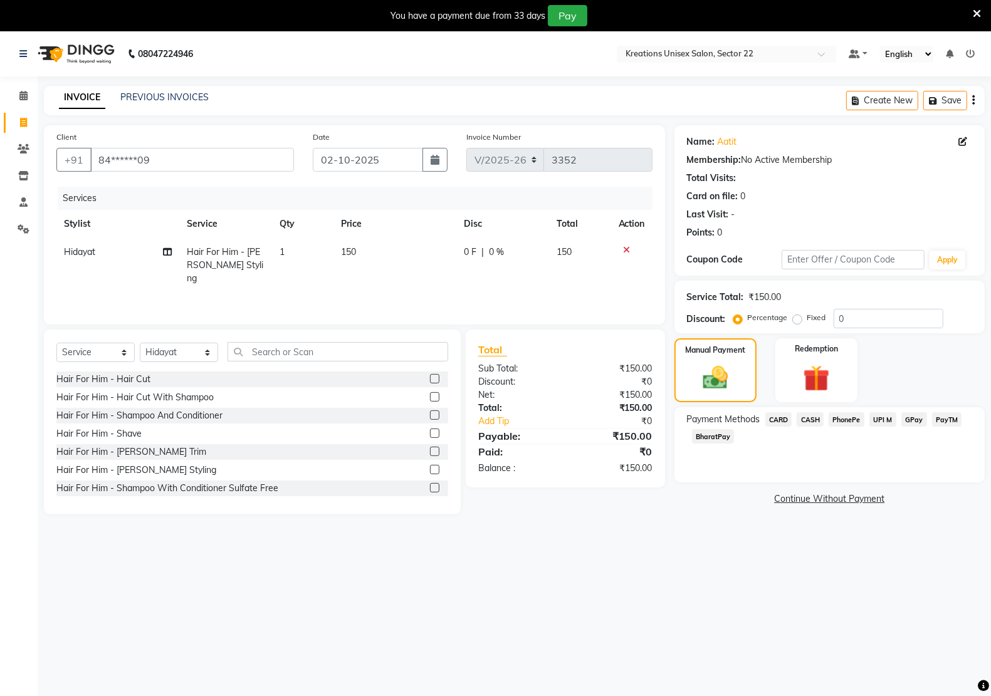
click at [934, 422] on span "PayTM" at bounding box center [947, 419] width 30 height 14
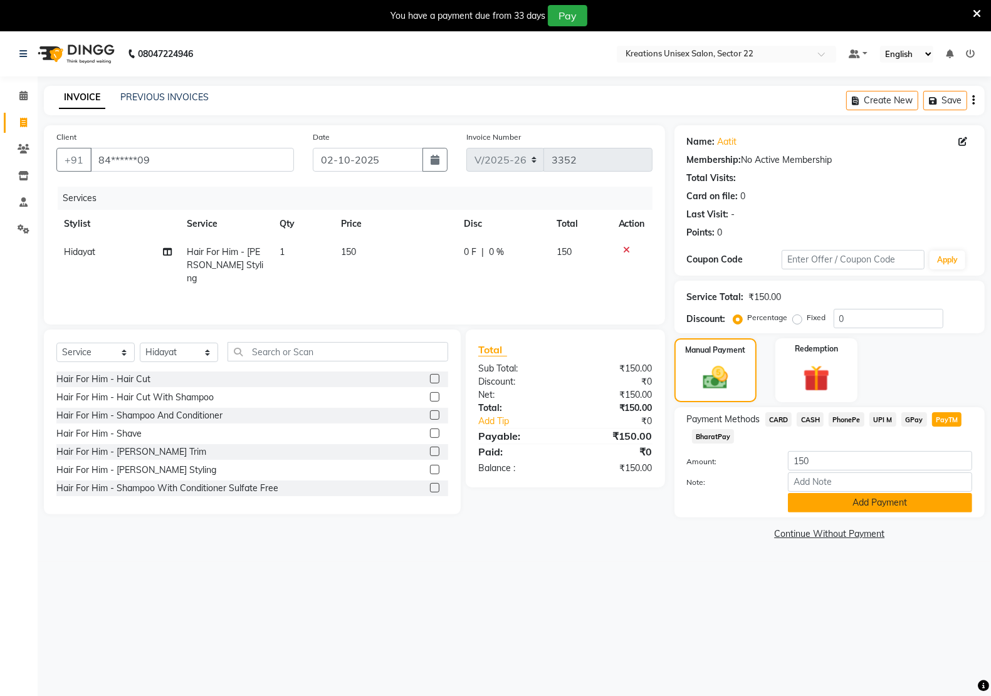
click at [841, 511] on button "Add Payment" at bounding box center [880, 502] width 184 height 19
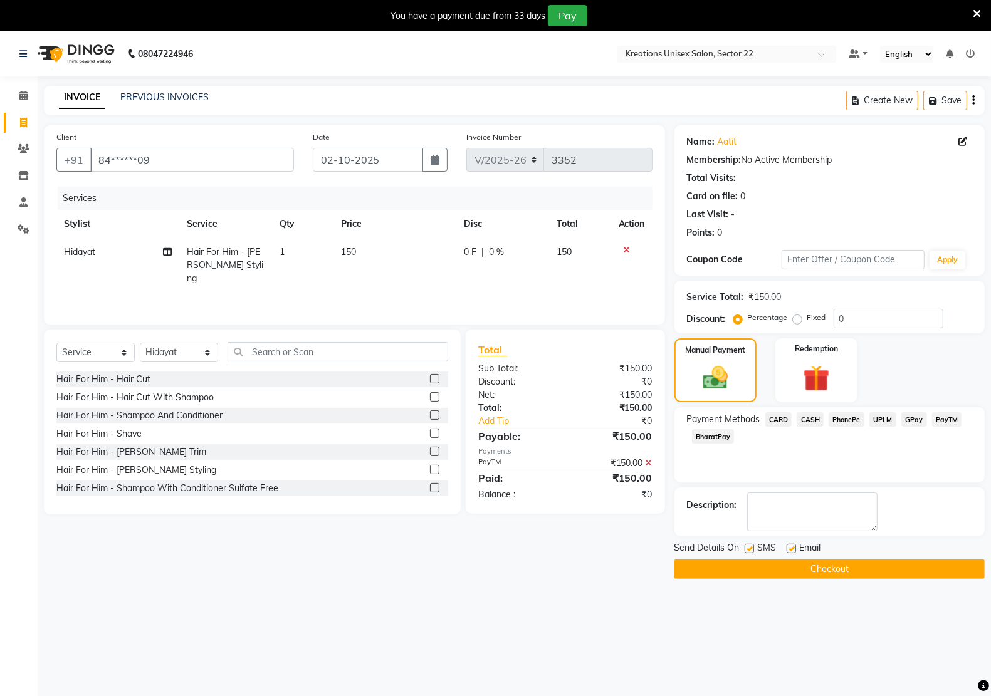
click at [742, 549] on div "Send Details On SMS Email" at bounding box center [829, 549] width 310 height 16
click at [750, 549] on label at bounding box center [748, 548] width 9 height 9
click at [750, 549] on input "checkbox" at bounding box center [748, 549] width 8 height 8
checkbox input "false"
click at [788, 551] on label at bounding box center [790, 548] width 9 height 9
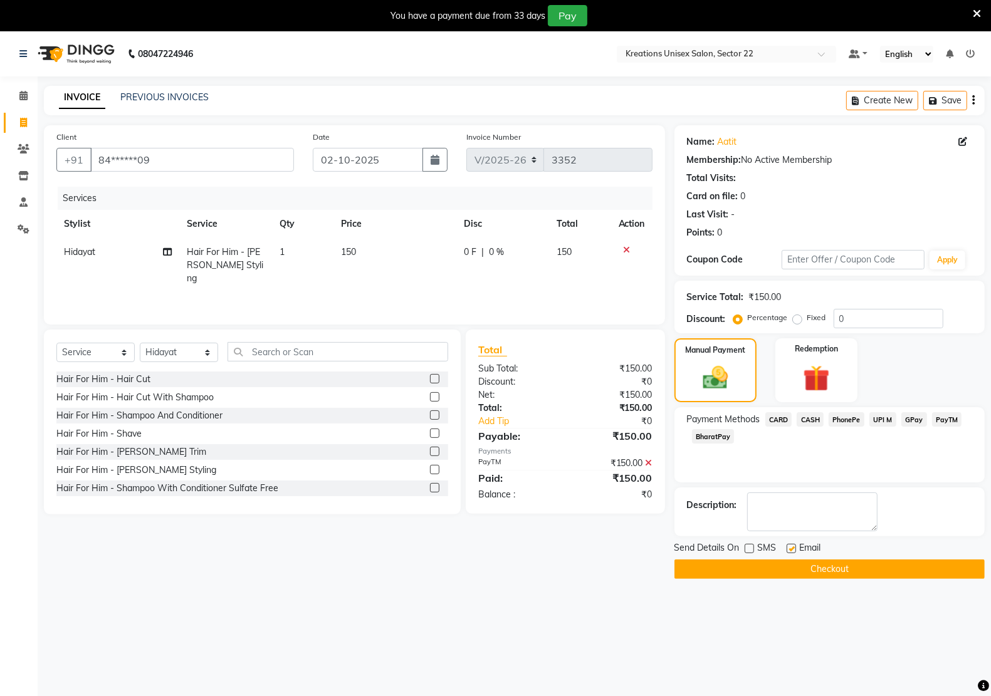
click at [788, 551] on input "checkbox" at bounding box center [790, 549] width 8 height 8
checkbox input "false"
click at [781, 569] on button "Checkout" at bounding box center [829, 569] width 310 height 19
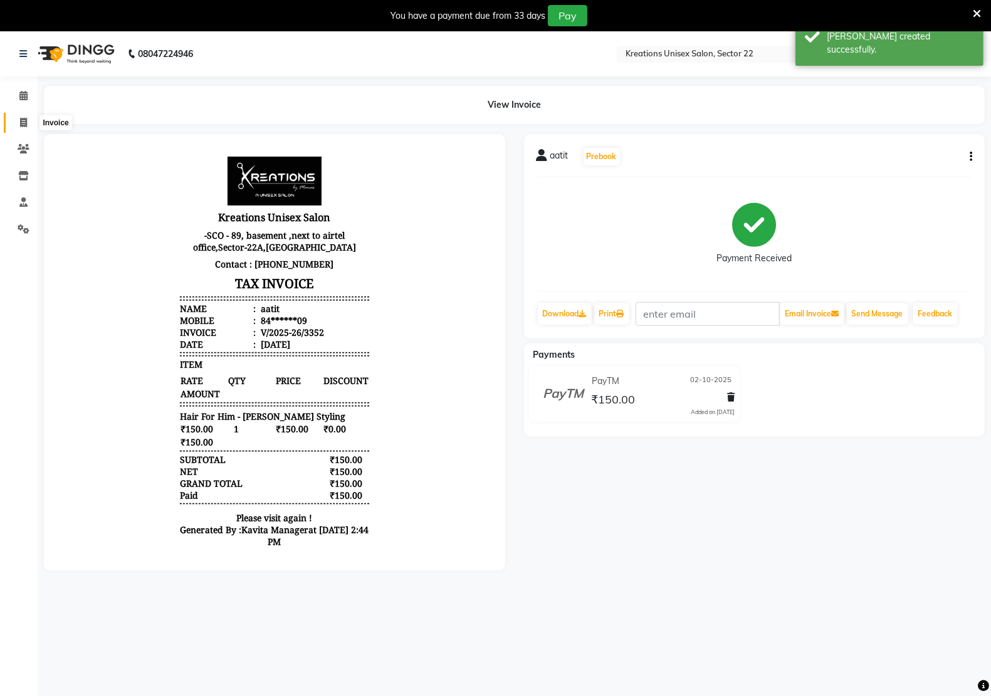
click at [20, 127] on icon at bounding box center [23, 122] width 7 height 9
select select "service"
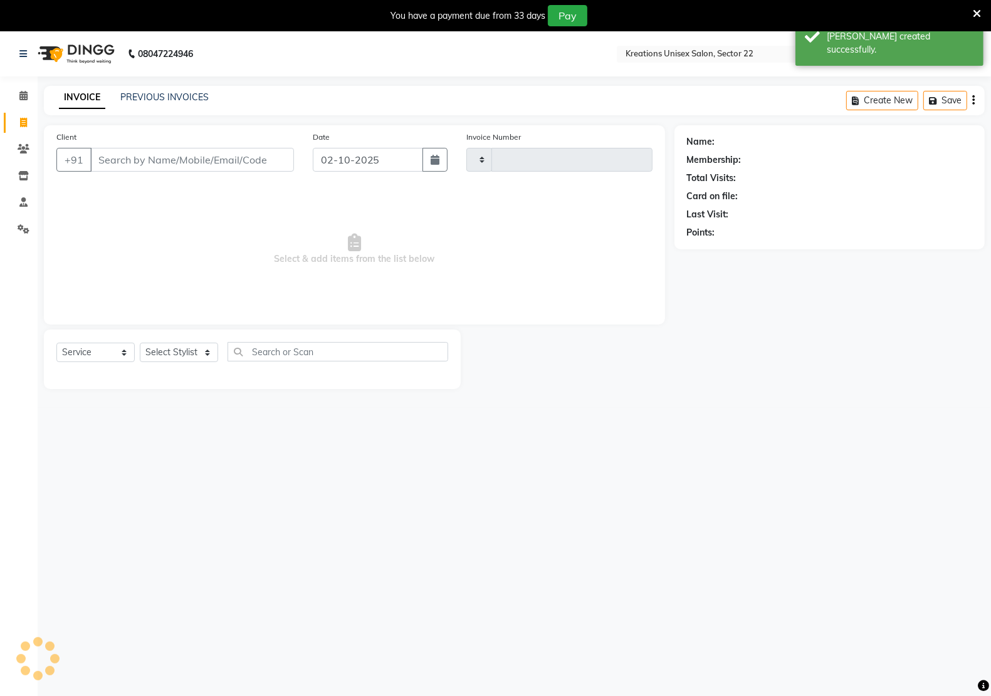
scroll to position [3, 0]
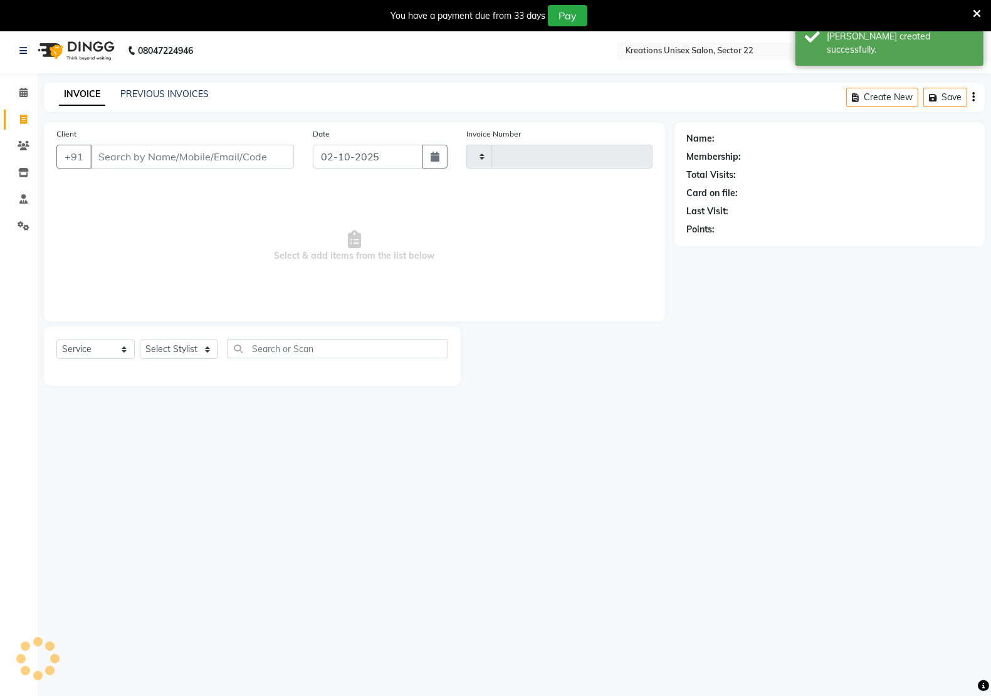
type input "3353"
select select "6170"
click at [163, 164] on input "Client" at bounding box center [192, 157] width 204 height 24
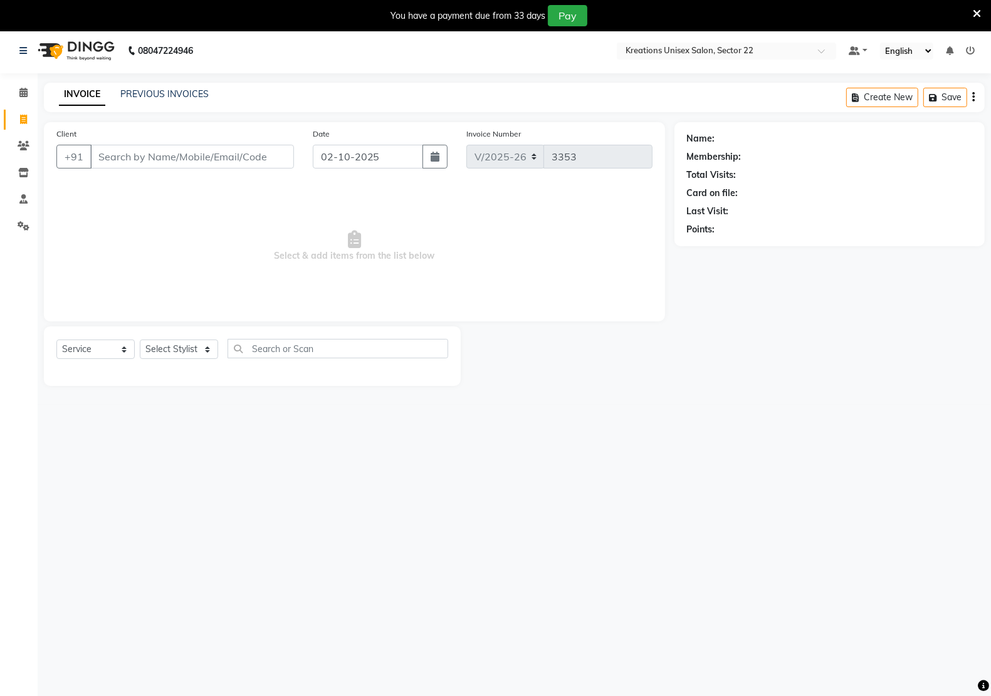
click at [202, 152] on input "Client" at bounding box center [192, 157] width 204 height 24
type input "8979778353"
click at [264, 154] on span "Add Client" at bounding box center [261, 156] width 49 height 13
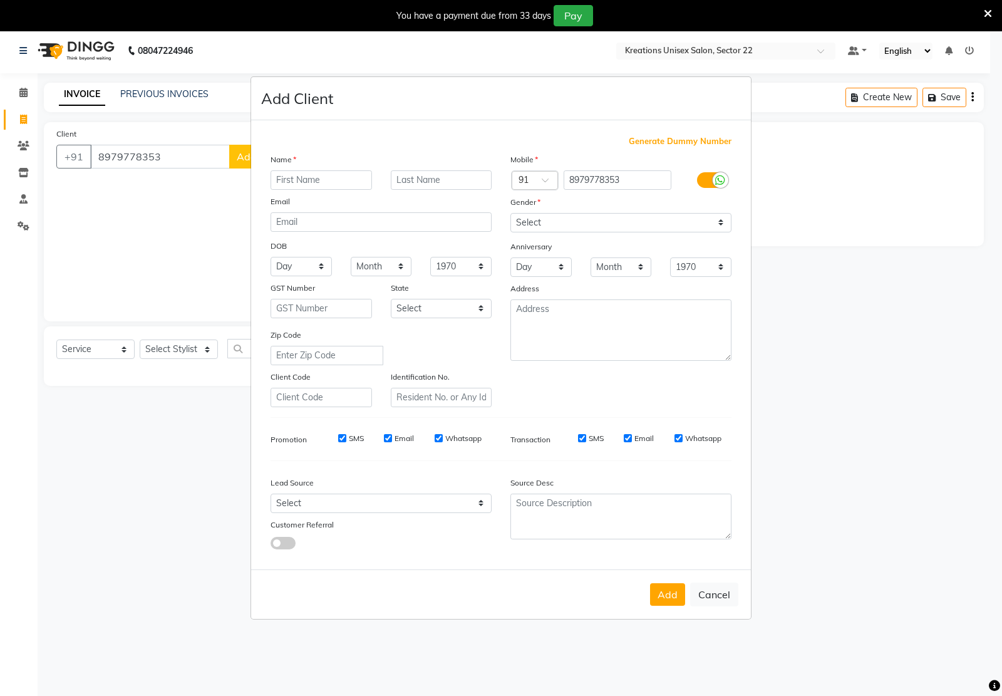
click at [305, 179] on input "text" at bounding box center [322, 179] width 102 height 19
type input "vavvaibha"
click at [598, 193] on div "Mobile Country Code × 91 8979778353 Gender Select Male Female Other Prefer Not …" at bounding box center [621, 280] width 240 height 254
drag, startPoint x: 598, startPoint y: 211, endPoint x: 598, endPoint y: 224, distance: 12.5
click at [598, 212] on div "Gender" at bounding box center [621, 204] width 240 height 18
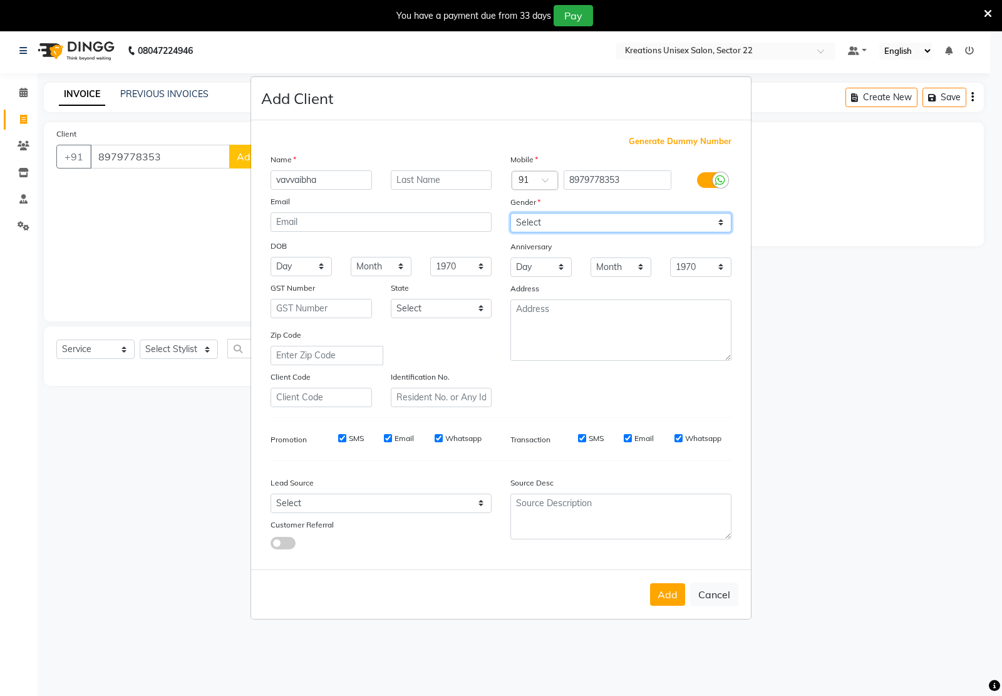
click at [598, 224] on select "Select Male Female Other Prefer Not To Say" at bounding box center [621, 222] width 221 height 19
select select "male"
click at [511, 214] on select "Select Male Female Other Prefer Not To Say" at bounding box center [621, 222] width 221 height 19
click at [702, 593] on button "Cancel" at bounding box center [714, 595] width 48 height 24
select select
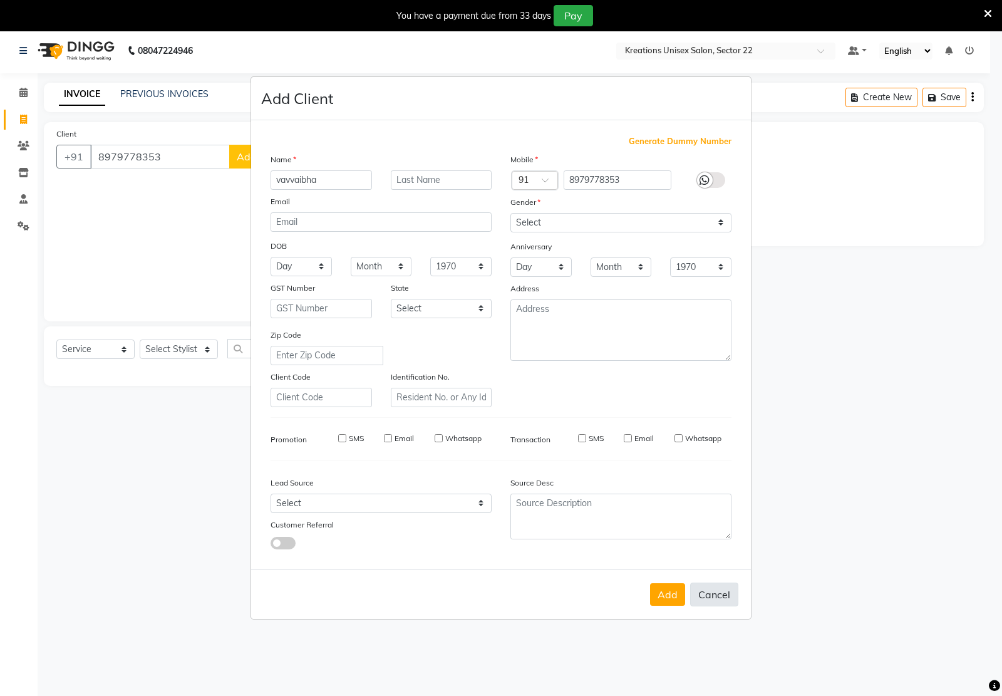
select select
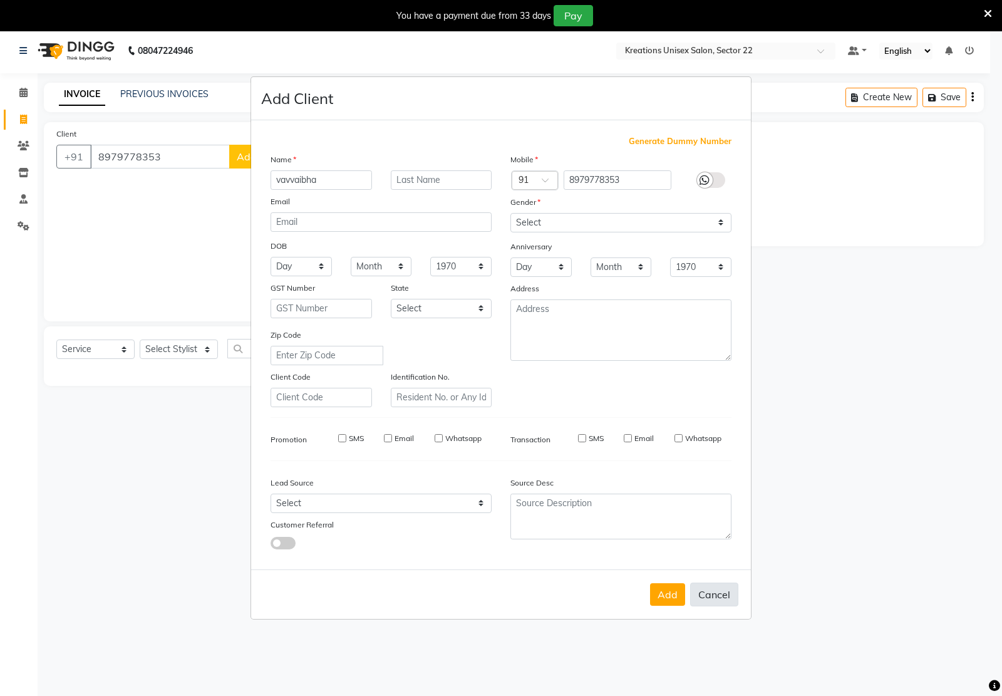
select select
checkbox input "false"
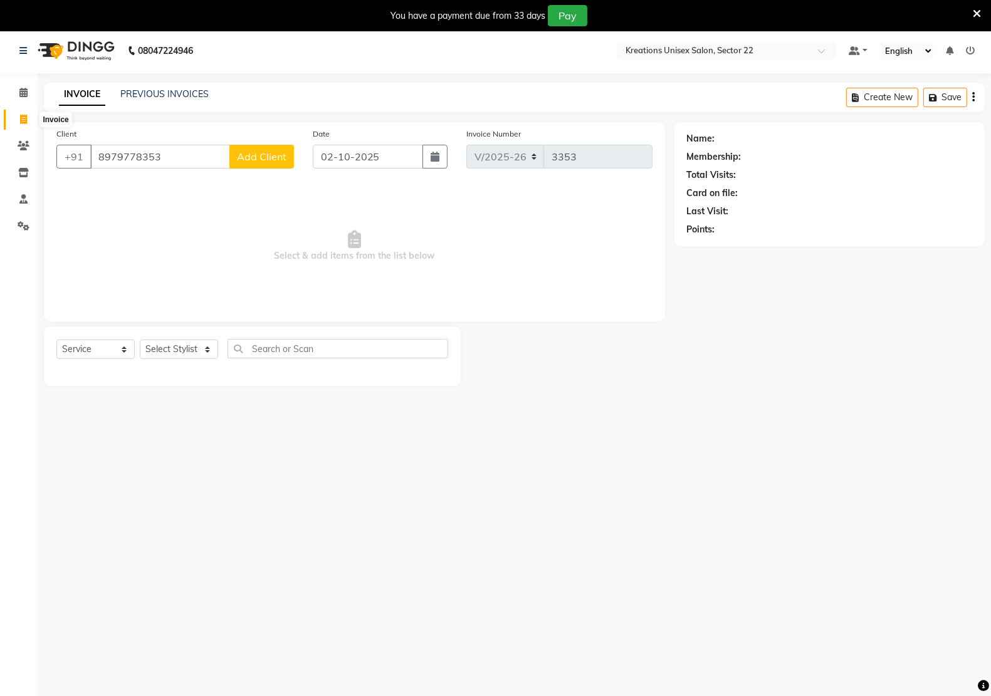
click at [30, 120] on span at bounding box center [24, 120] width 22 height 14
select select "service"
select select "6170"
type input "3353"
click at [186, 164] on input "Client" at bounding box center [192, 157] width 204 height 24
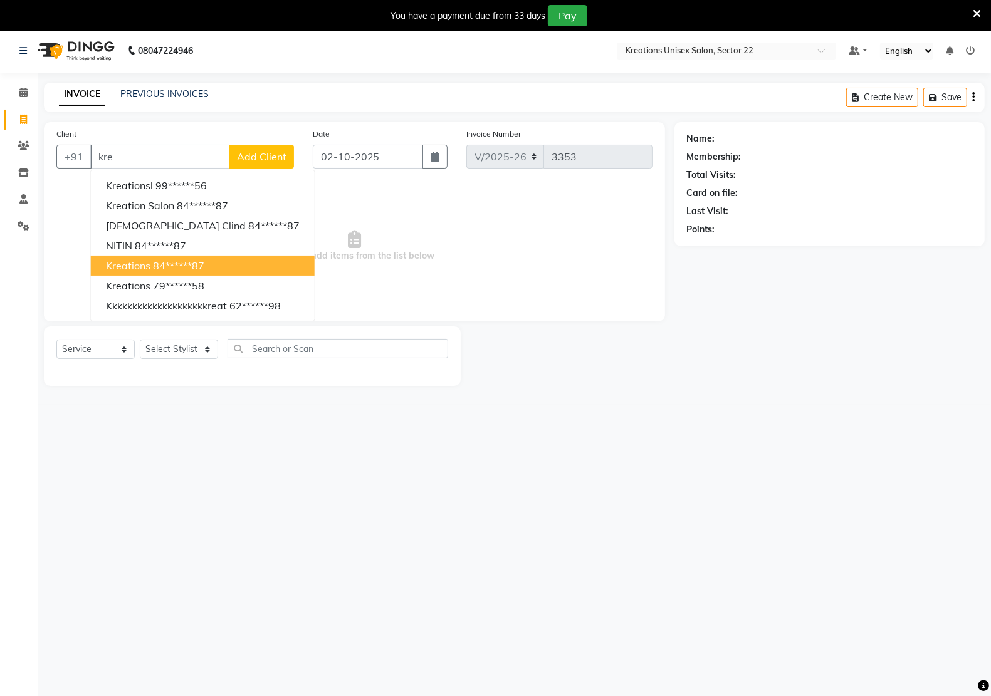
click at [171, 260] on ngb-highlight "84******87" at bounding box center [178, 265] width 51 height 13
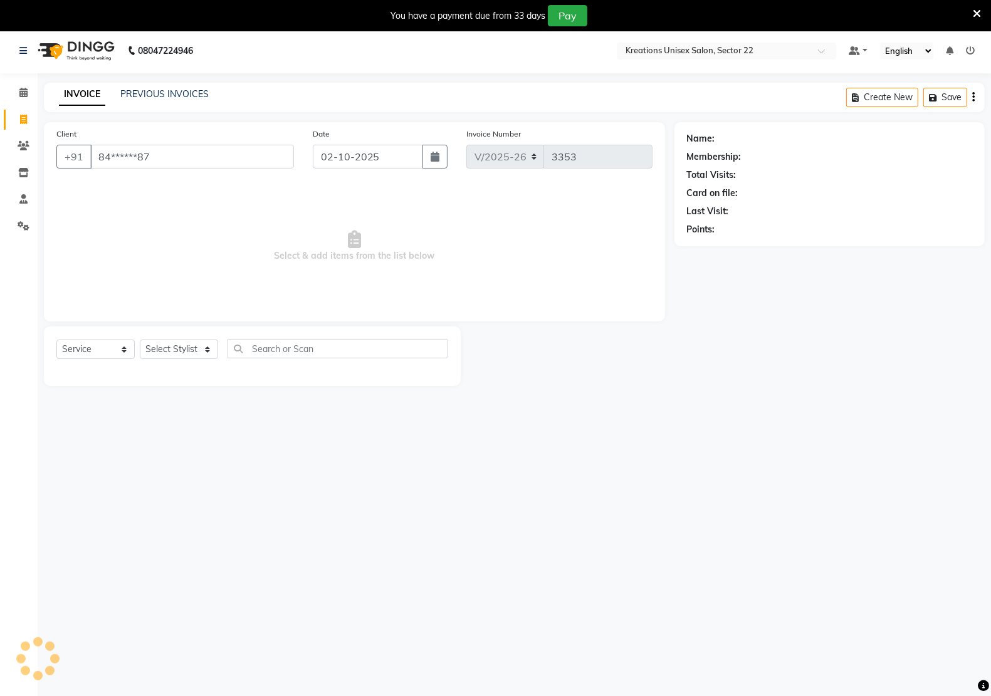
type input "84******87"
click at [79, 355] on select "Select Service Product Membership Package Voucher Prepaid Gift Card" at bounding box center [95, 349] width 78 height 19
click at [56, 340] on select "Select Service Product Membership Package Voucher Prepaid Gift Card" at bounding box center [95, 349] width 78 height 19
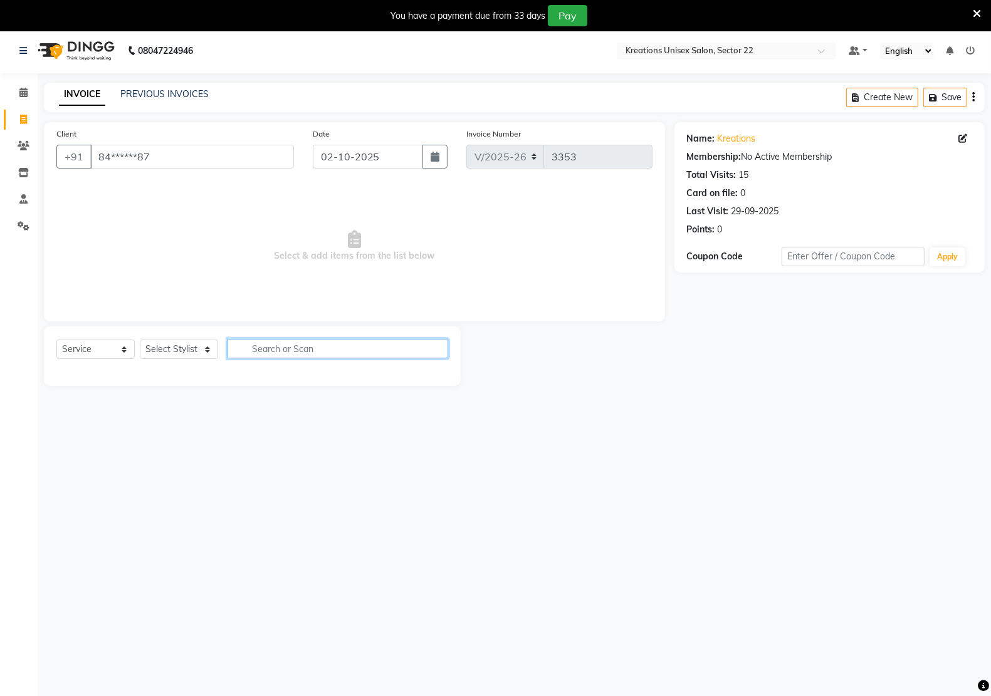
click at [276, 349] on input "text" at bounding box center [337, 348] width 221 height 19
click at [179, 350] on select "Select Stylist Amit RAJPUT Hidayat jitender Kapil Kavita Manager Malik Khan Man…" at bounding box center [179, 349] width 78 height 19
select select "87945"
click at [140, 340] on select "Select Stylist Amit RAJPUT Hidayat jitender Kapil Kavita Manager Malik Khan Man…" at bounding box center [179, 349] width 78 height 19
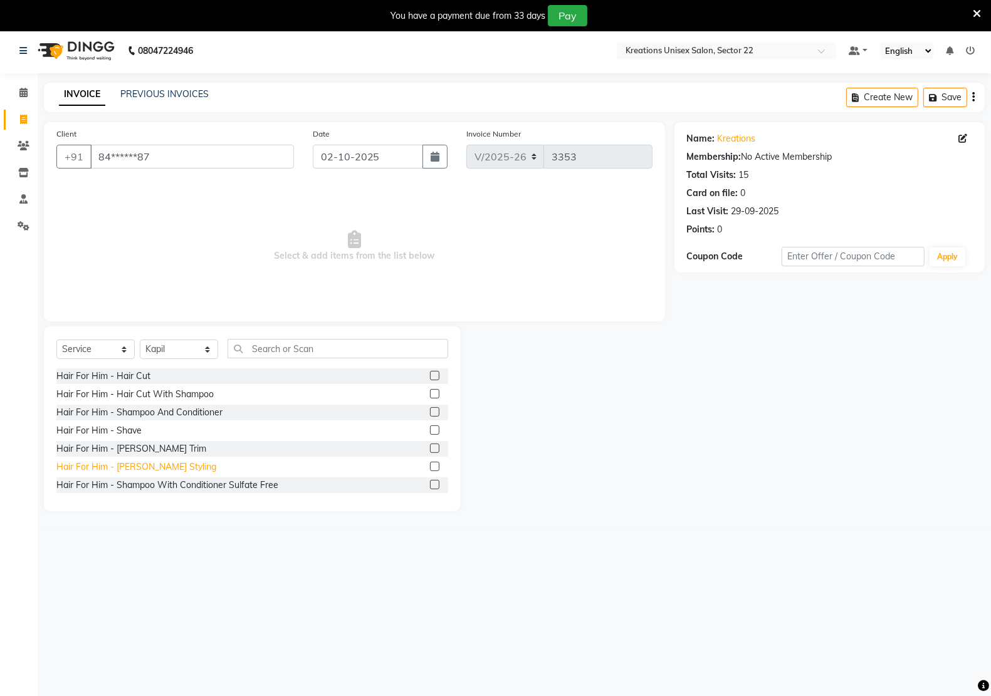
click at [135, 467] on div "Hair For Him - Beard Styling" at bounding box center [136, 467] width 160 height 13
checkbox input "false"
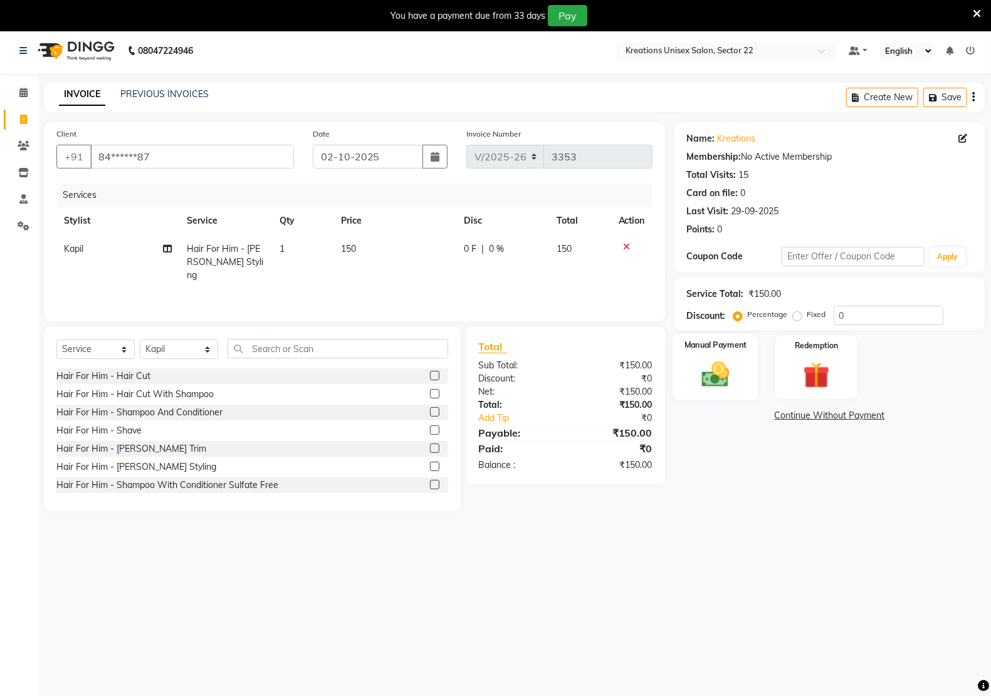
click at [694, 368] on img at bounding box center [715, 373] width 44 height 31
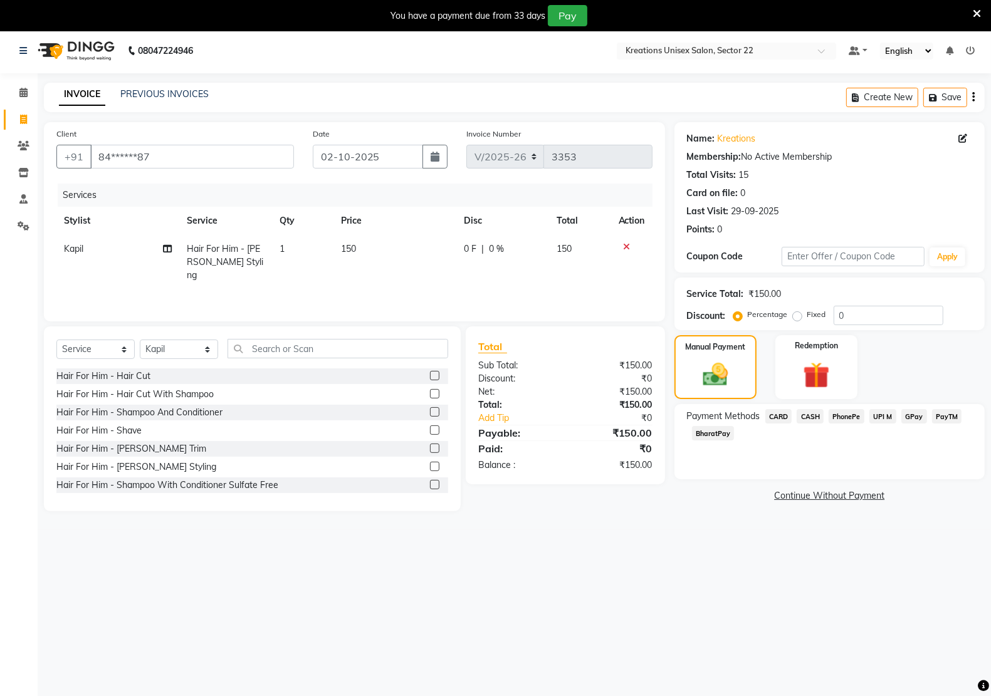
click at [941, 410] on span "PayTM" at bounding box center [947, 416] width 30 height 14
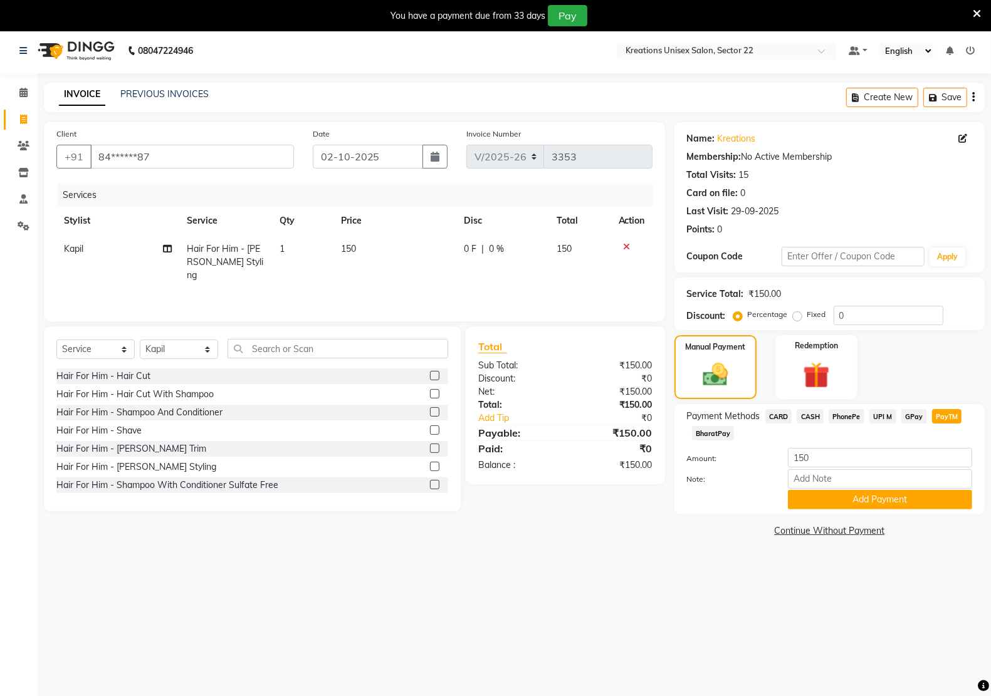
click at [860, 509] on div "Payment Methods CARD CASH PhonePe UPI M GPay PayTM BharatPay Amount: 150 Note: …" at bounding box center [829, 459] width 310 height 110
click at [860, 500] on button "Add Payment" at bounding box center [880, 499] width 184 height 19
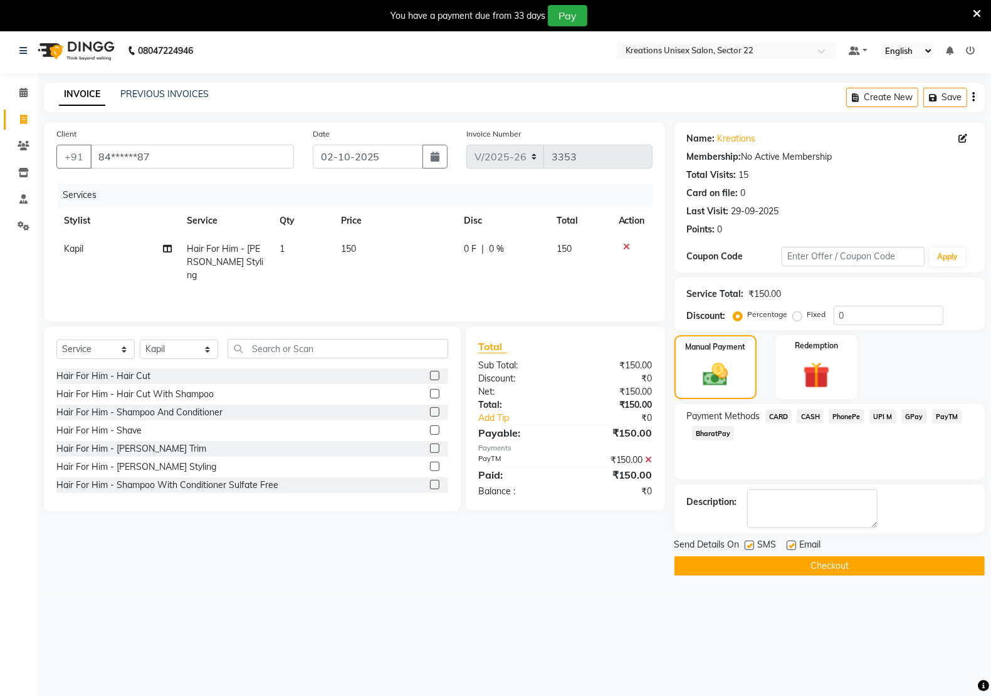
click at [797, 547] on div "Email" at bounding box center [808, 546] width 44 height 16
click at [794, 547] on label at bounding box center [790, 545] width 9 height 9
click at [794, 547] on input "checkbox" at bounding box center [790, 546] width 8 height 8
checkbox input "false"
click at [752, 545] on label at bounding box center [748, 545] width 9 height 9
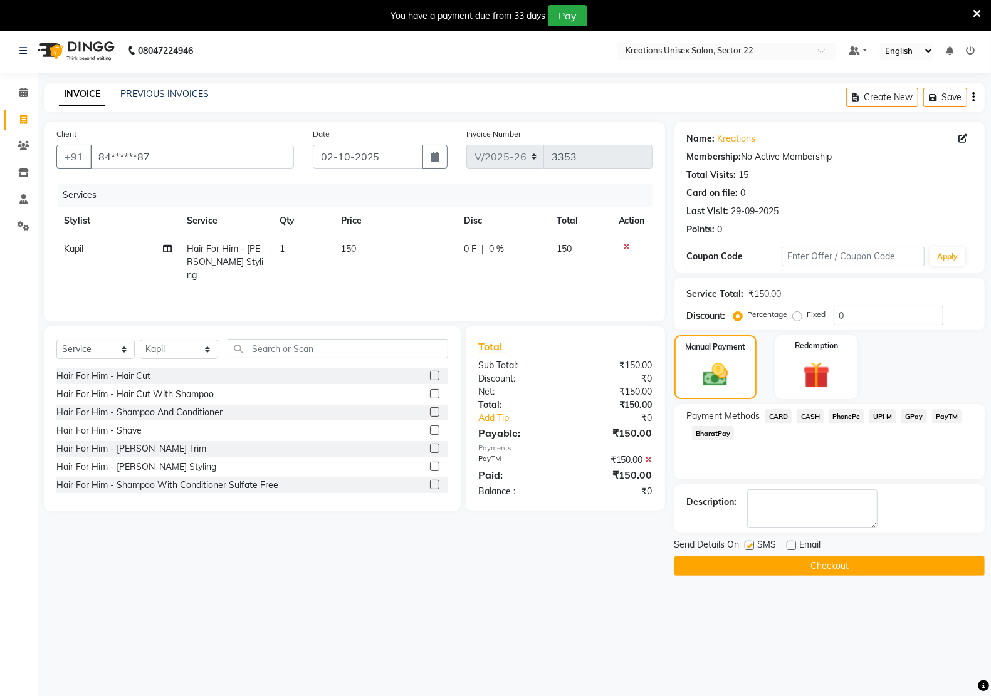
click at [752, 545] on input "checkbox" at bounding box center [748, 546] width 8 height 8
checkbox input "false"
click at [750, 571] on button "Checkout" at bounding box center [829, 565] width 310 height 19
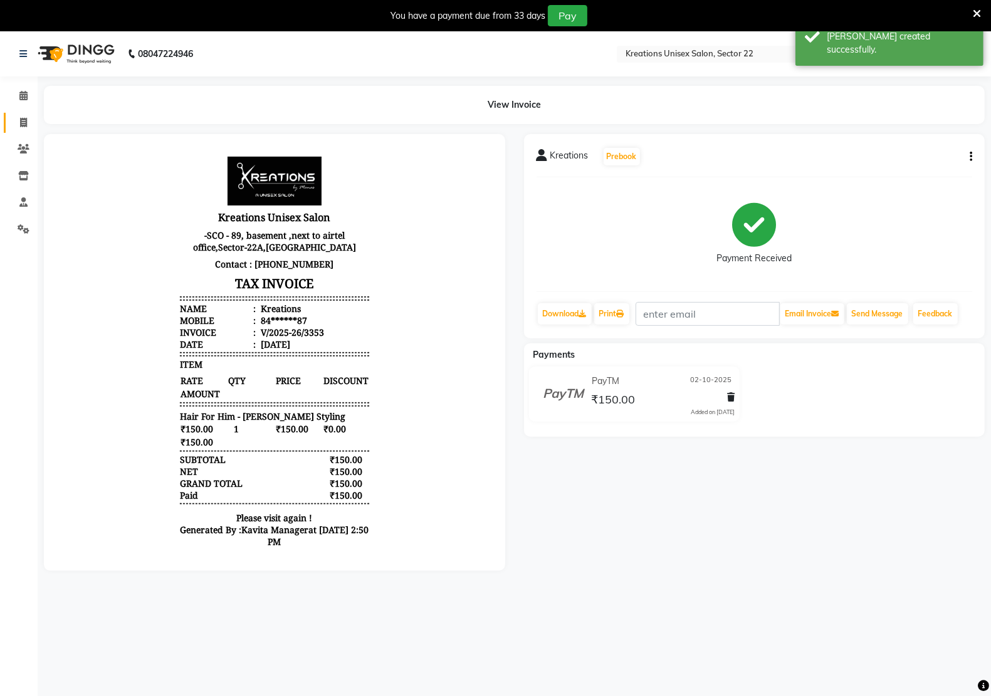
click at [13, 117] on span at bounding box center [24, 123] width 22 height 14
select select "service"
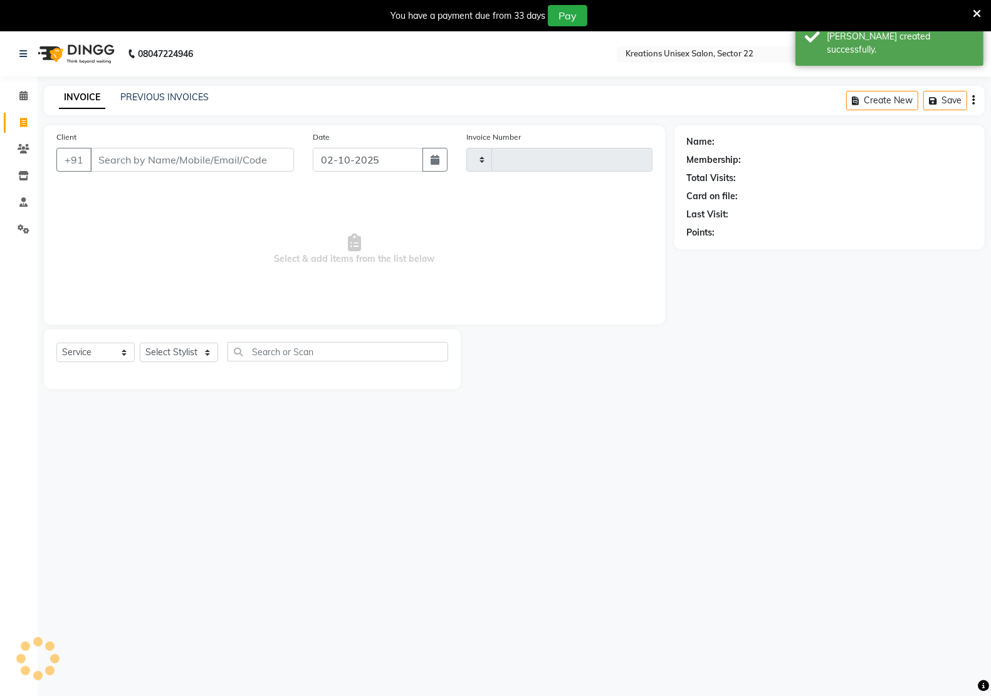
scroll to position [3, 0]
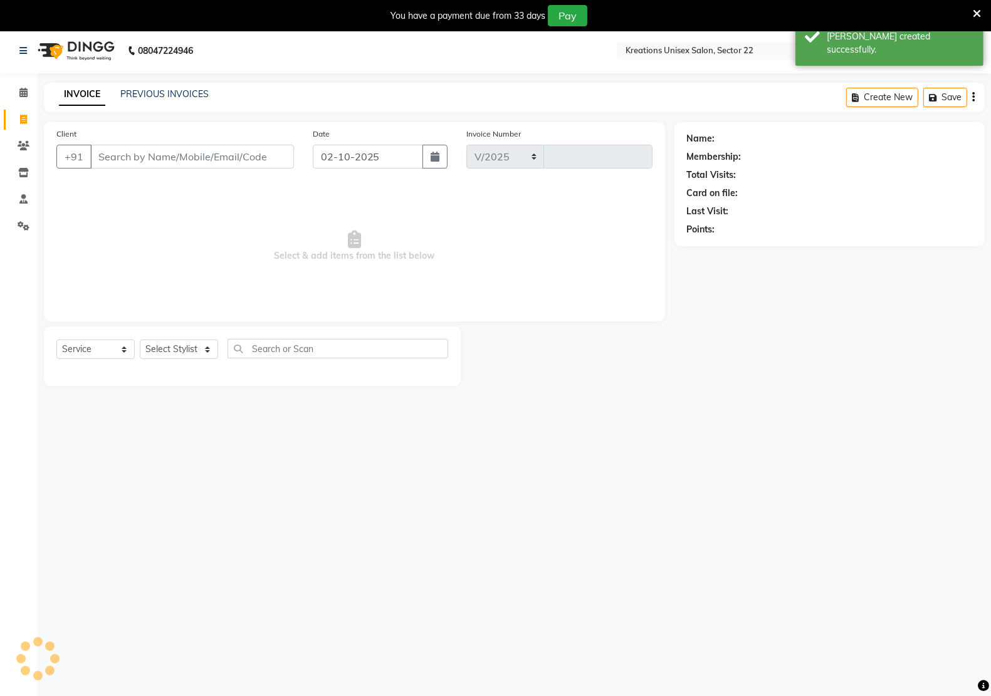
select select "6170"
type input "3354"
click at [126, 158] on input "Client" at bounding box center [192, 157] width 204 height 24
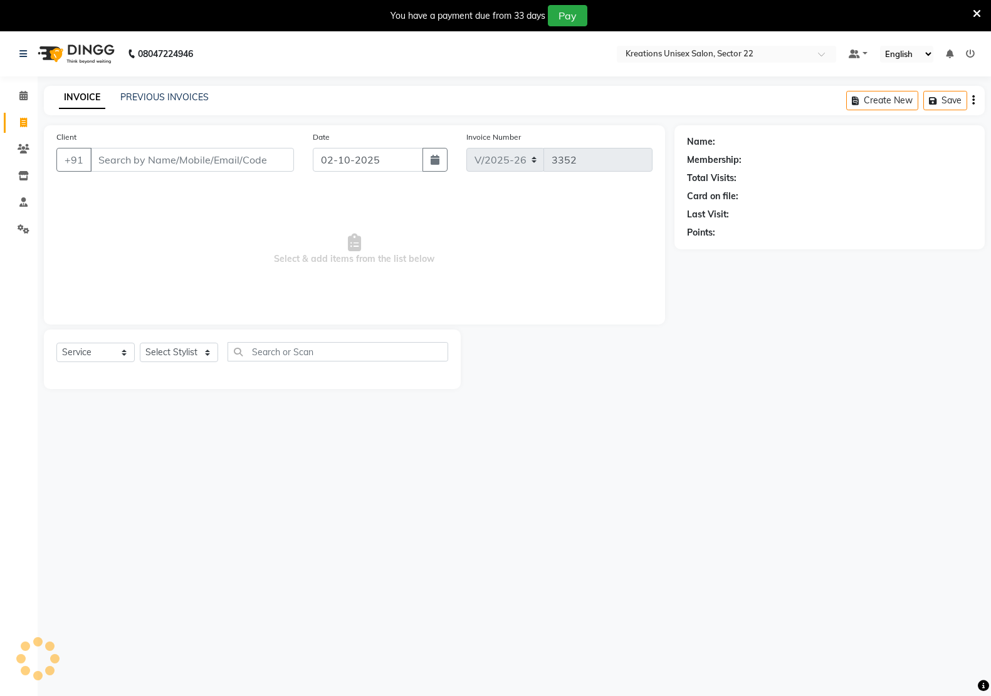
select select "6170"
select select "service"
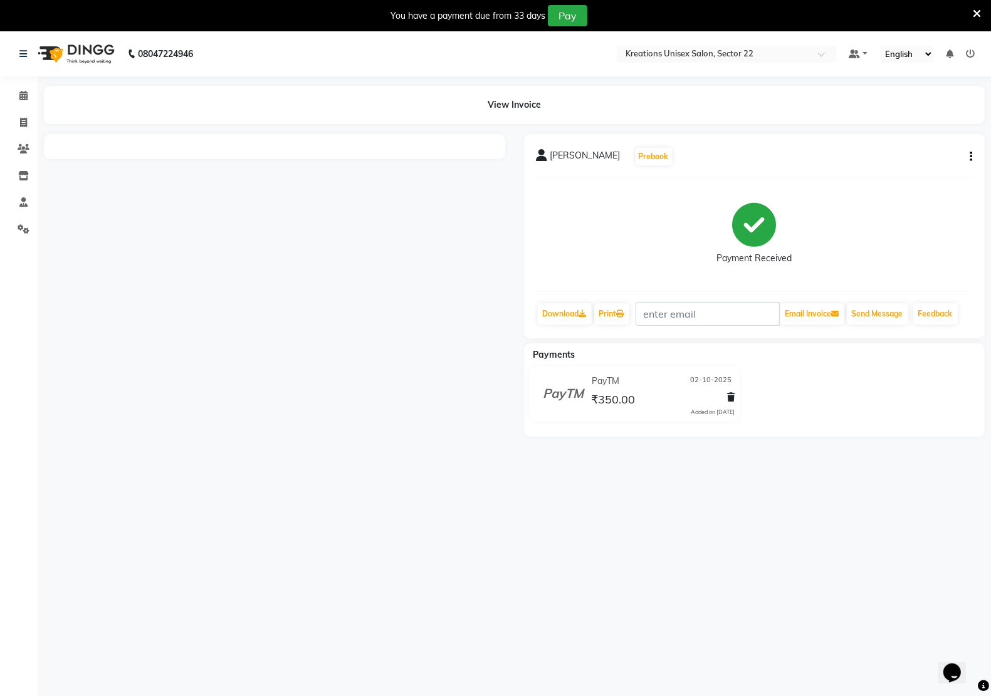
click at [972, 155] on div "AAKANSHA Prebook Payment Received Download Print Email Invoice Send Message Fee…" at bounding box center [754, 236] width 461 height 204
click at [969, 155] on button "button" at bounding box center [968, 156] width 8 height 13
click at [922, 160] on div "Edit Invoice" at bounding box center [919, 157] width 63 height 16
select select "service"
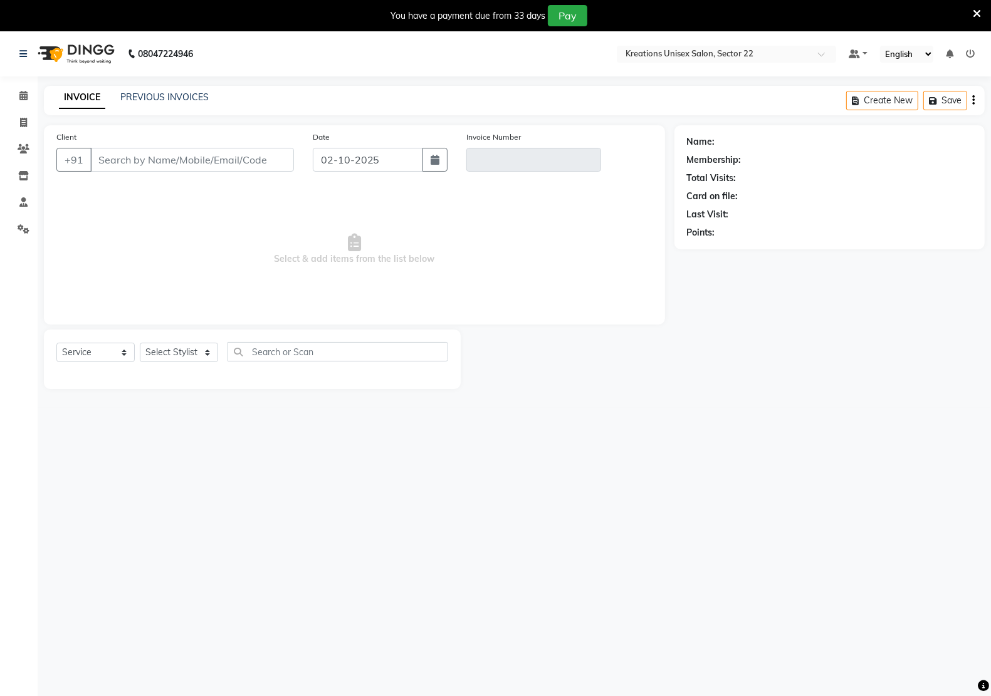
type input "88******30"
type input "V/2025-26/3349"
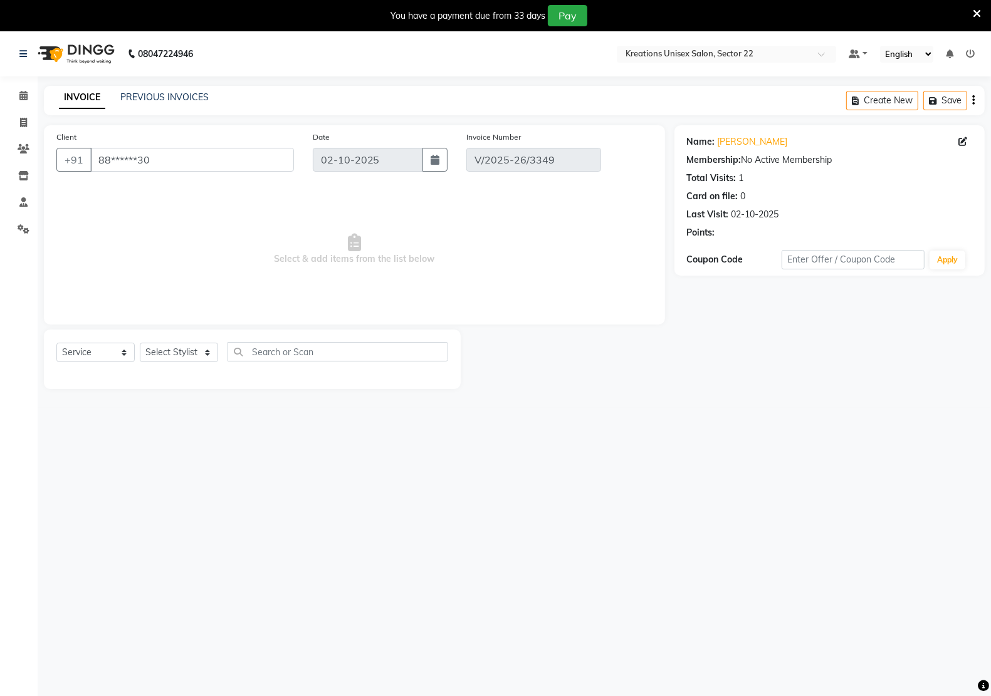
select select "select"
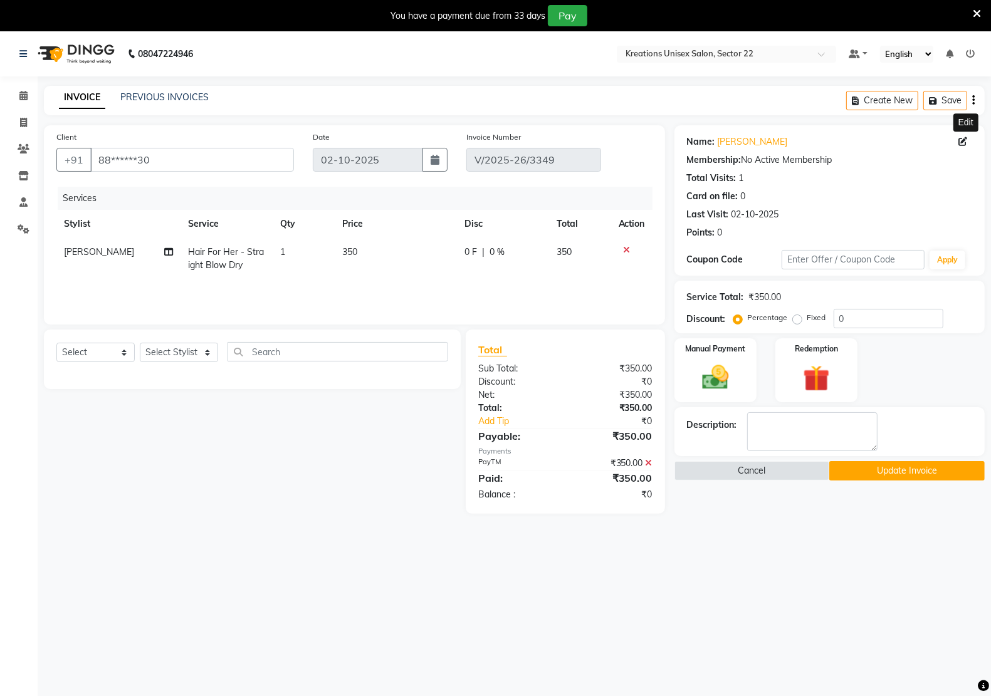
click at [966, 142] on icon at bounding box center [962, 141] width 9 height 9
select select "female"
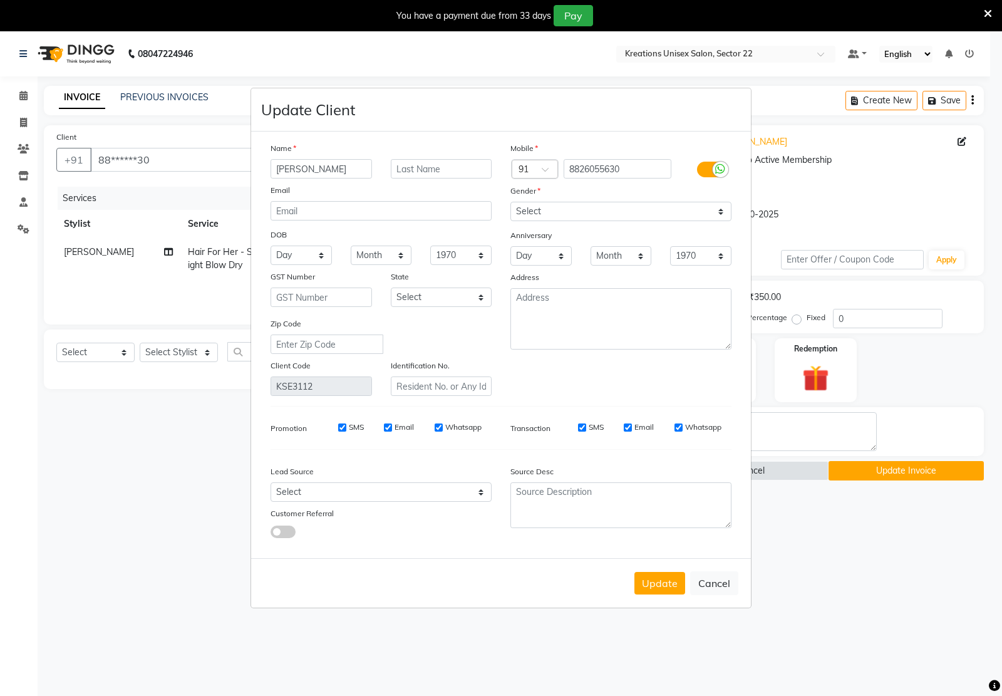
click at [336, 155] on div "Name" at bounding box center [381, 151] width 240 height 18
drag, startPoint x: 336, startPoint y: 155, endPoint x: 339, endPoint y: 173, distance: 18.3
click at [336, 161] on div "Name AAKANSHA Email DOB Day 01 02 03 04 05 06 07 08 09 10 11 12 13 14 15 16 17 …" at bounding box center [381, 269] width 240 height 254
click at [339, 173] on input "AAKANSHA" at bounding box center [322, 168] width 102 height 19
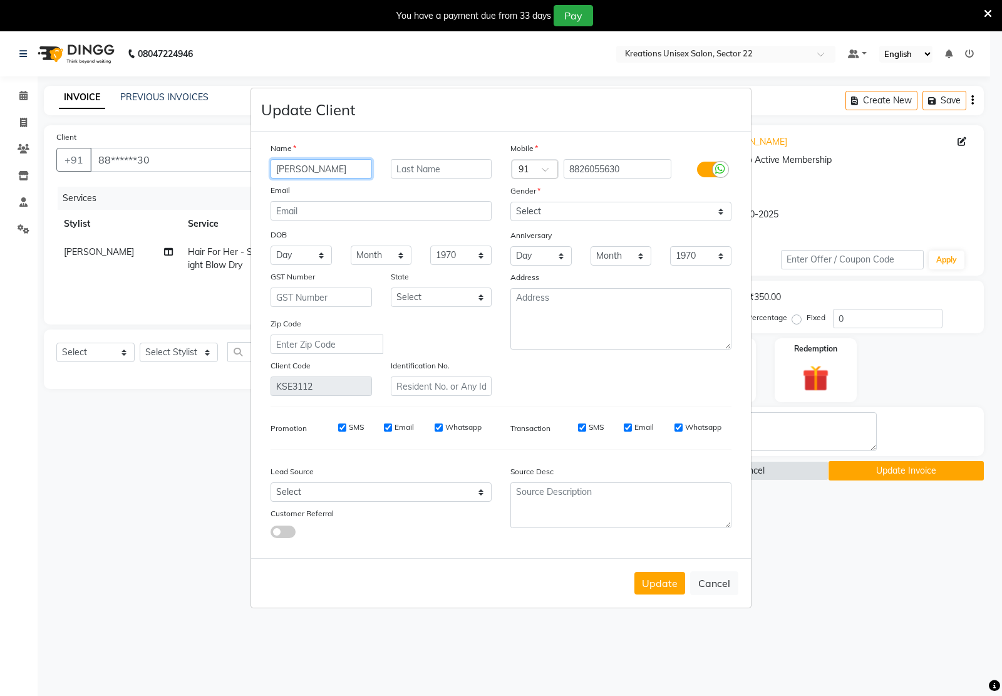
click at [339, 173] on input "AAKANSHA" at bounding box center [322, 168] width 102 height 19
paste input "a"
type input "a"
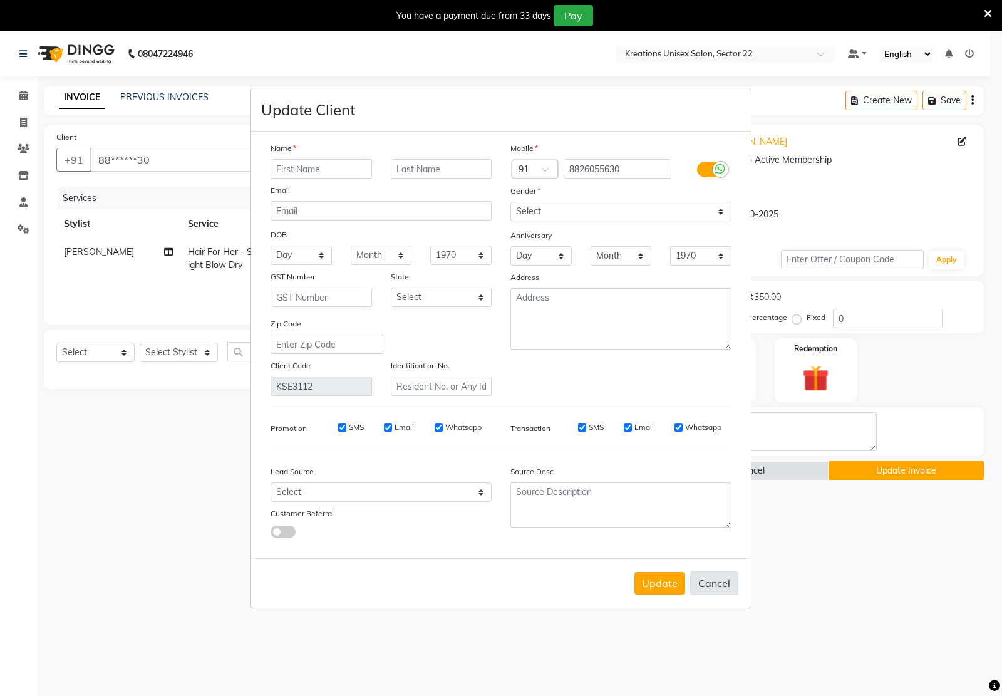
click at [718, 573] on button "Cancel" at bounding box center [714, 583] width 48 height 24
select select
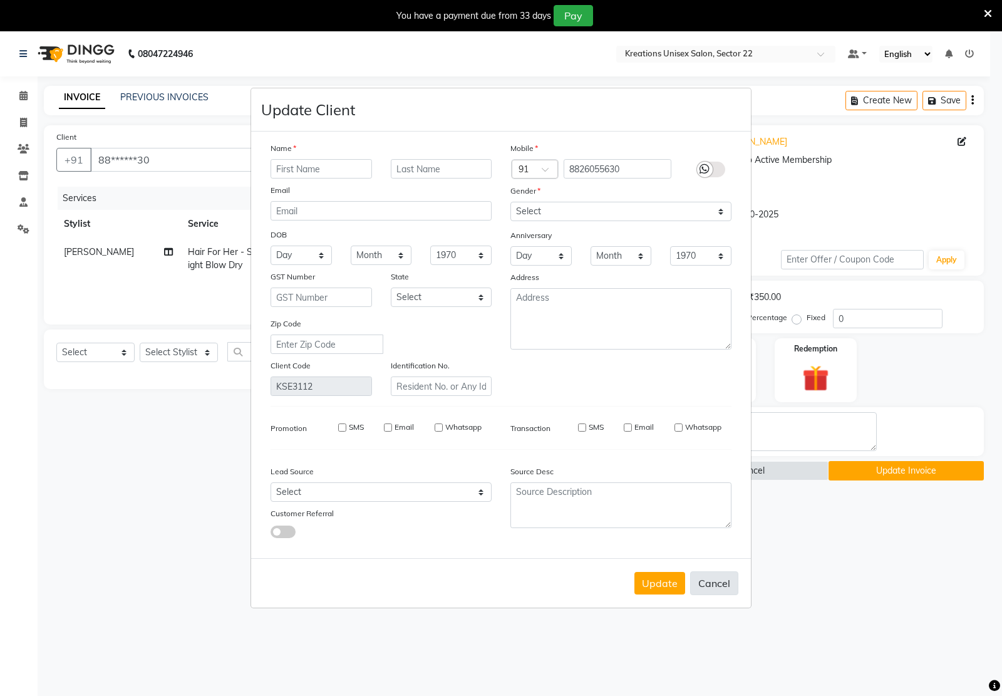
select select
checkbox input "false"
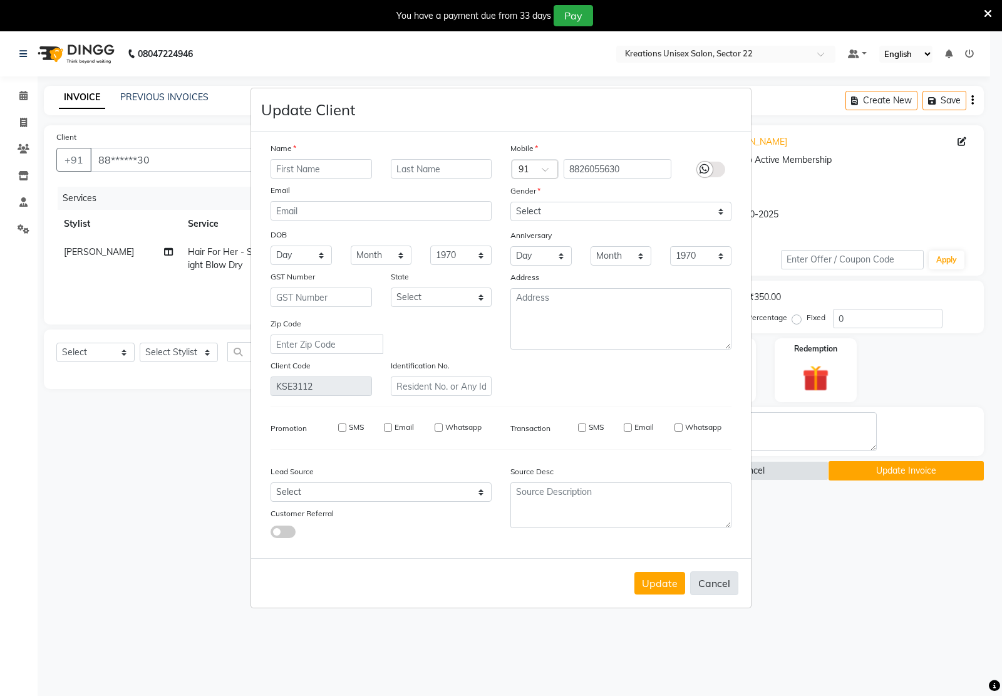
checkbox input "false"
